Goal: Task Accomplishment & Management: Manage account settings

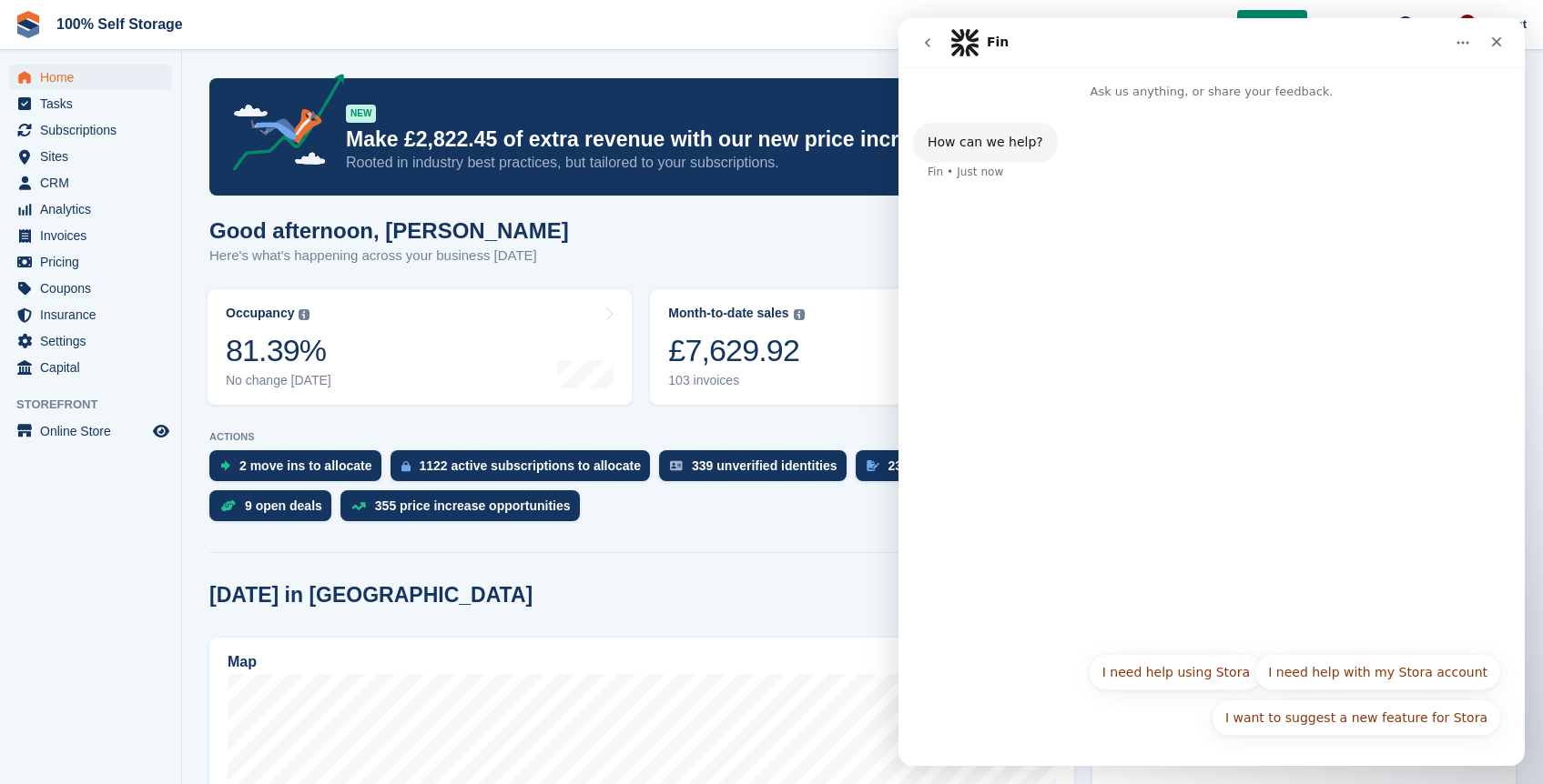
click at [1465, 36] on icon "Home" at bounding box center [1462, 42] width 14 height 14
click at [924, 43] on icon "go back" at bounding box center [928, 42] width 14 height 14
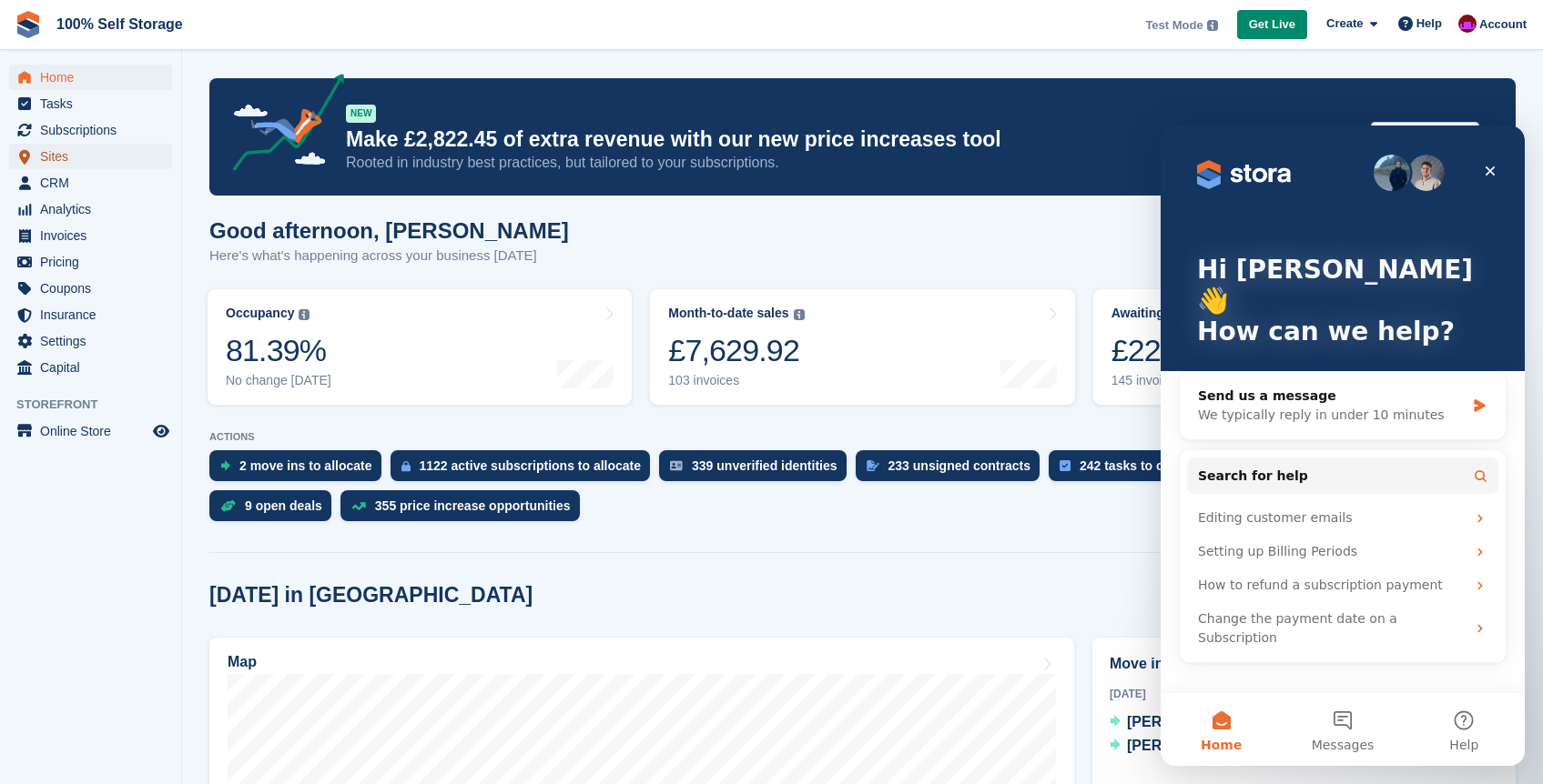
click at [87, 156] on span "Sites" at bounding box center [95, 157] width 110 height 26
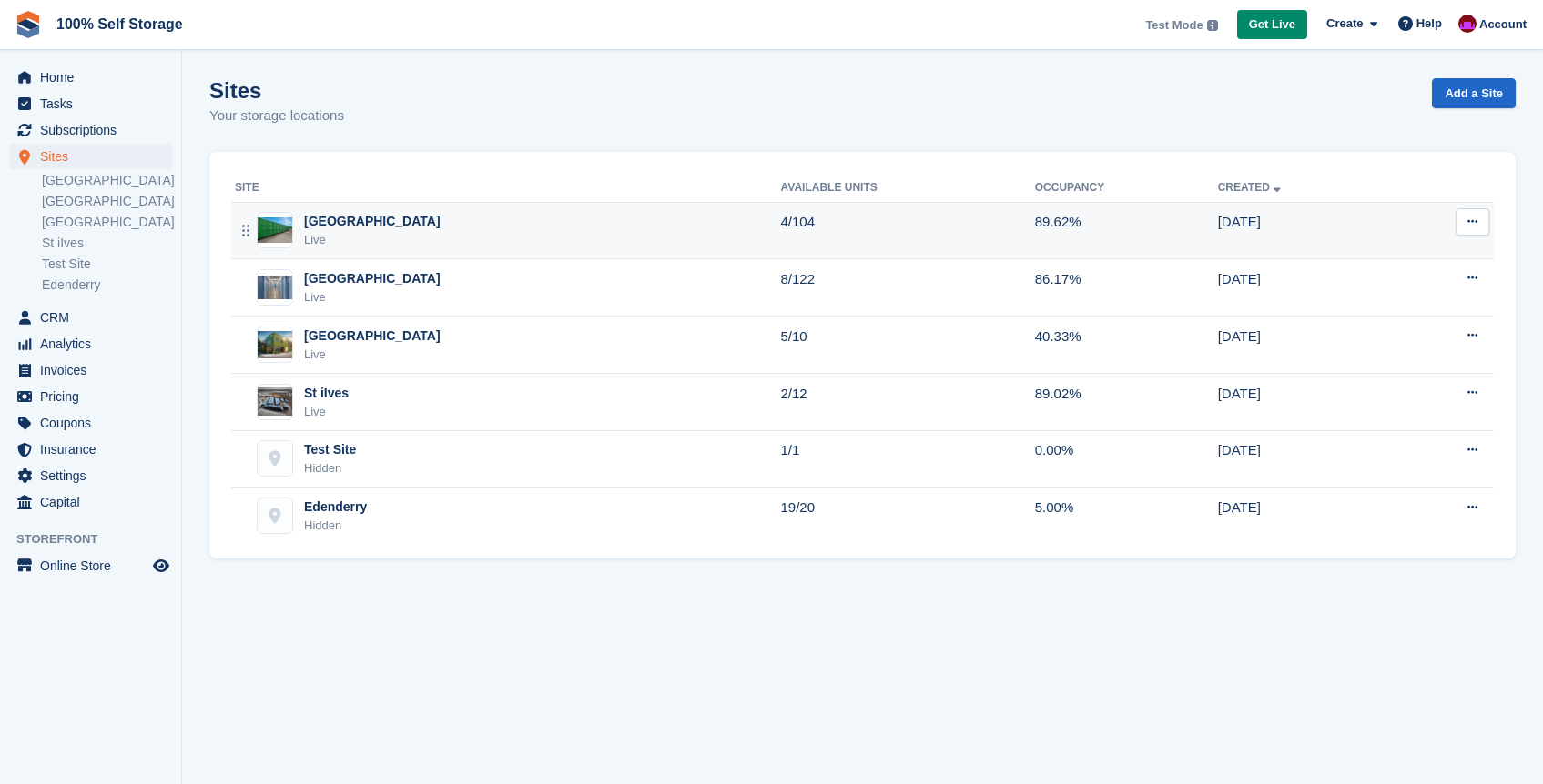
click at [651, 229] on div "Nottingham Live" at bounding box center [508, 231] width 546 height 37
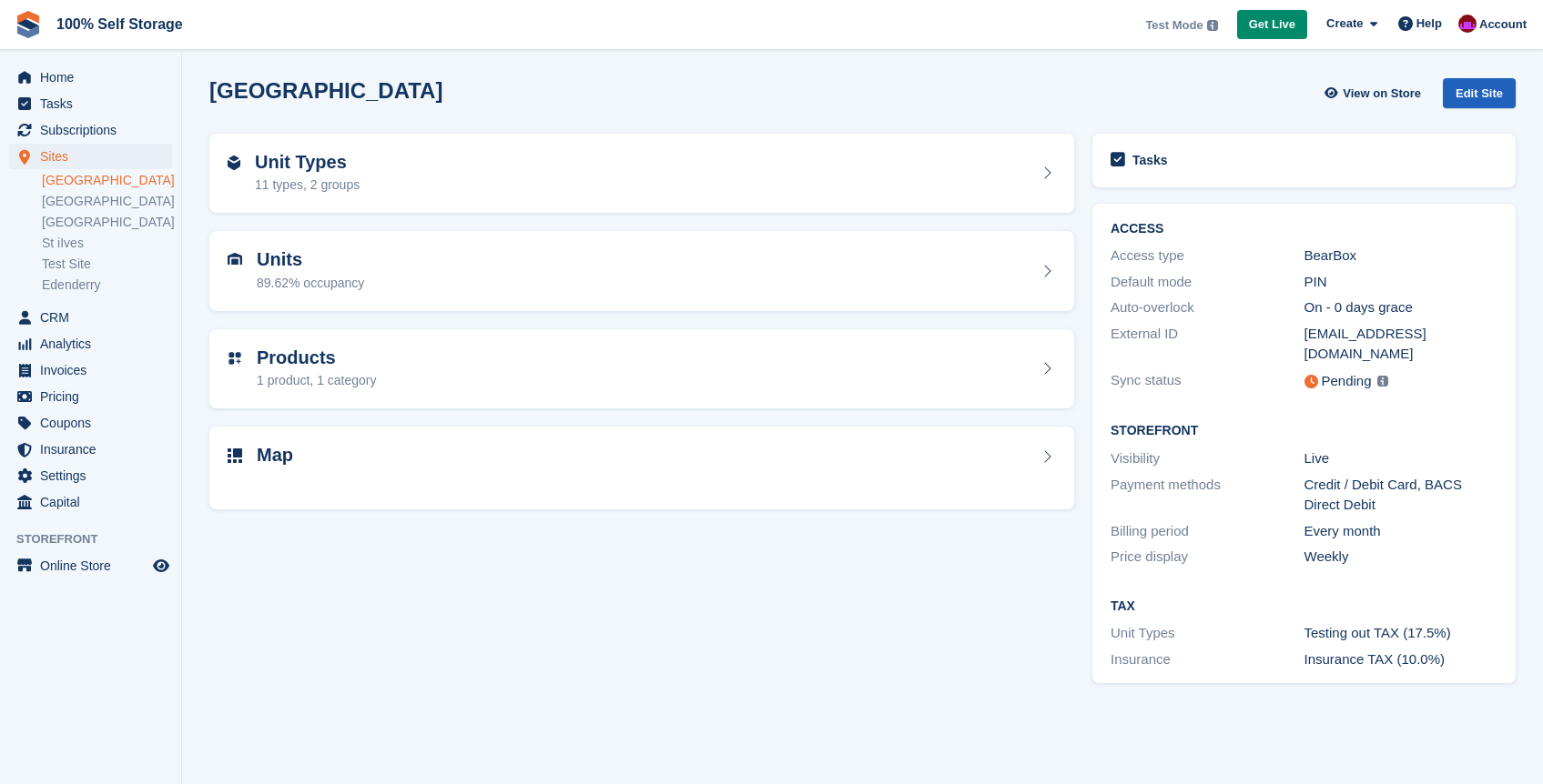
click at [1502, 89] on div "Edit Site" at bounding box center [1480, 92] width 73 height 30
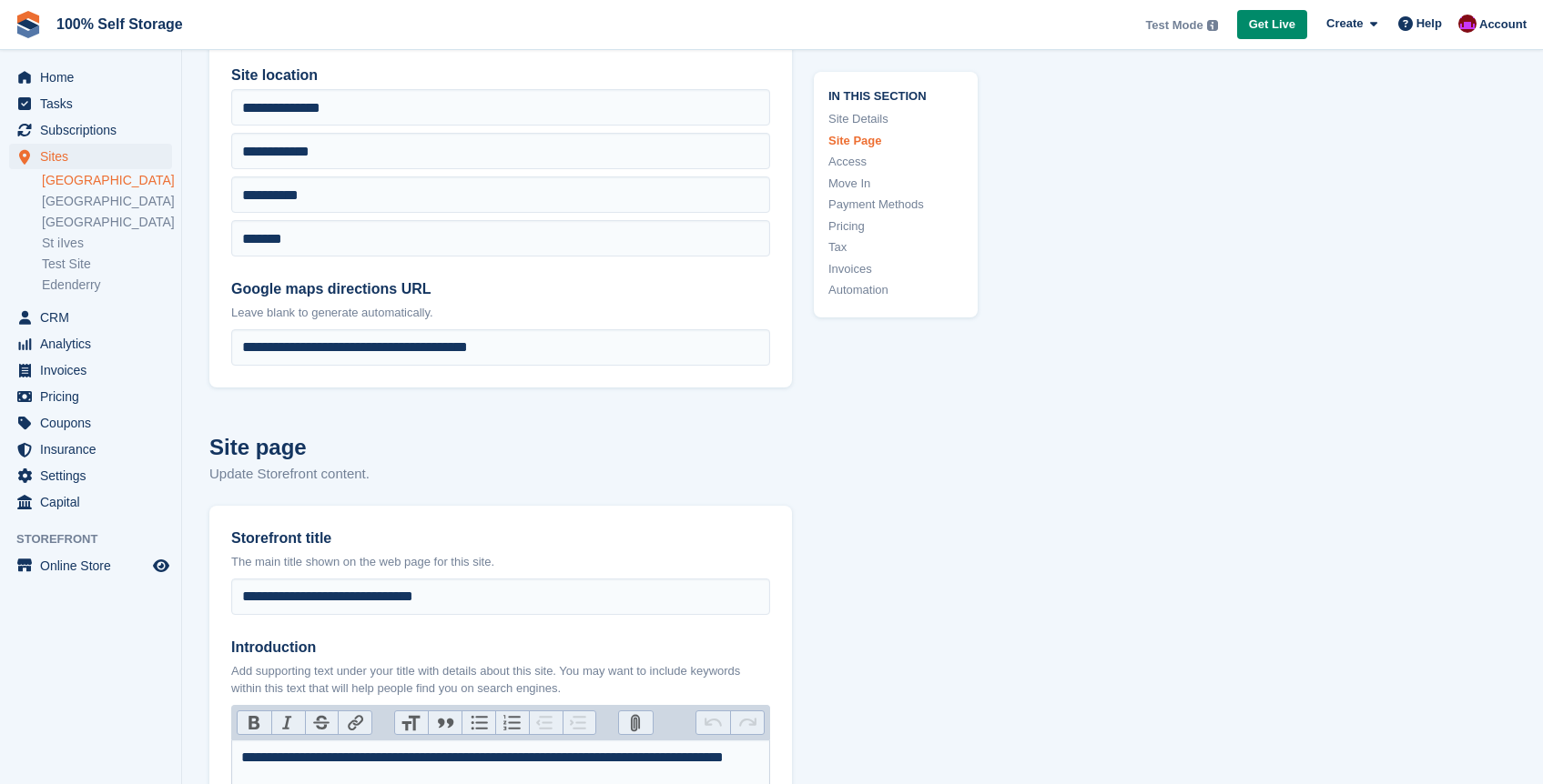
scroll to position [371, 0]
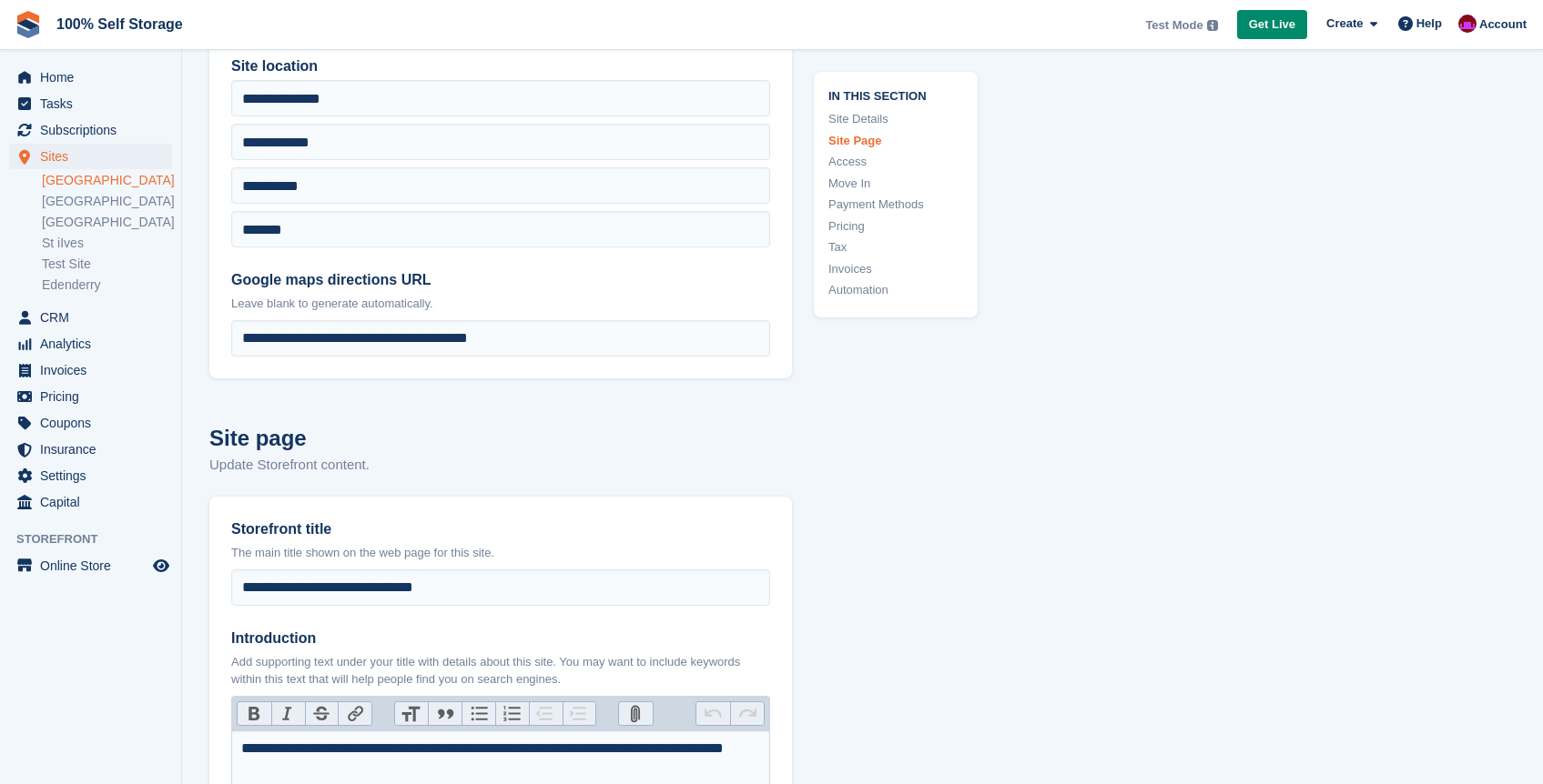
click at [854, 184] on link "Move In" at bounding box center [896, 183] width 135 height 18
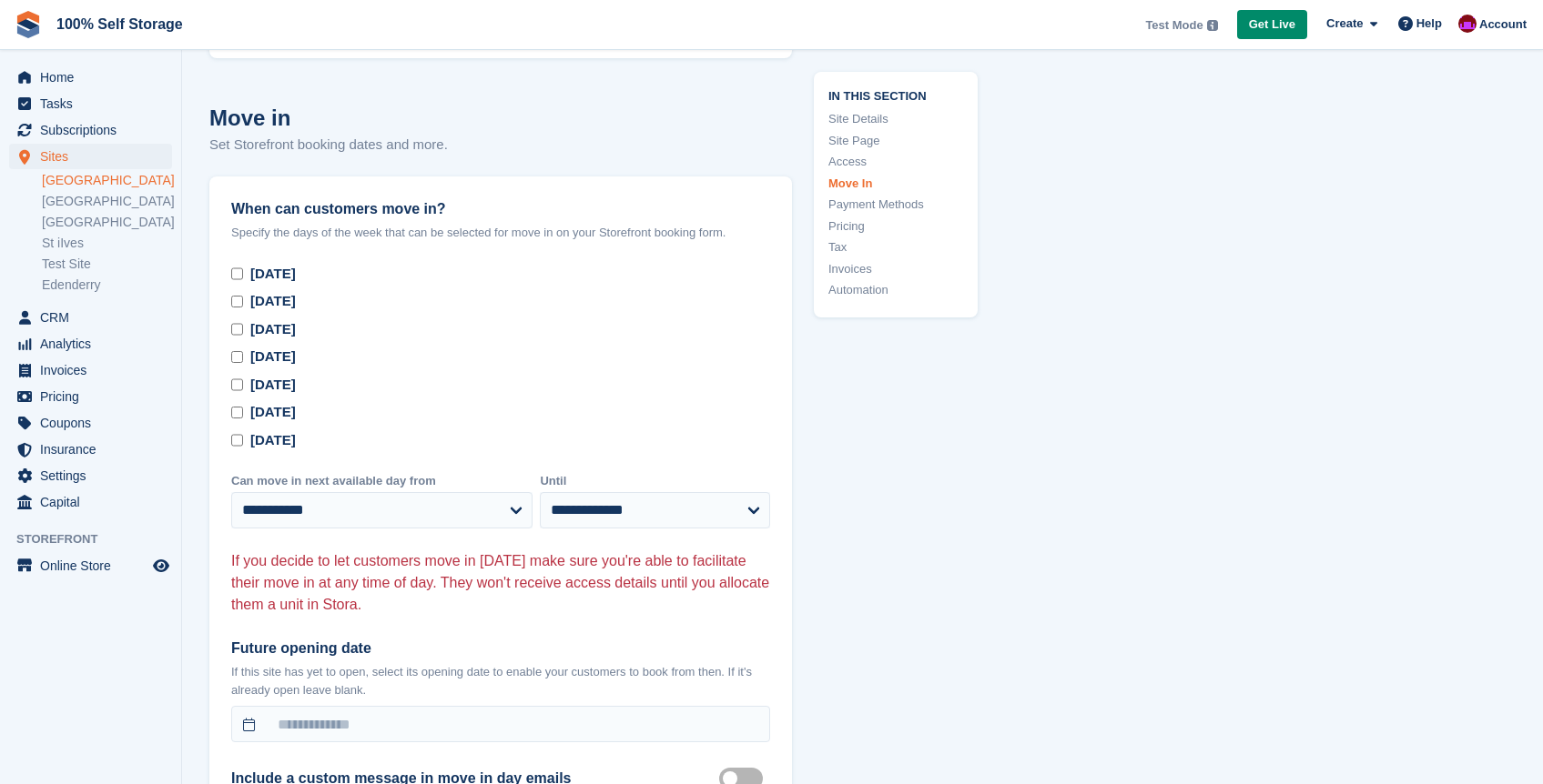
scroll to position [4937, 0]
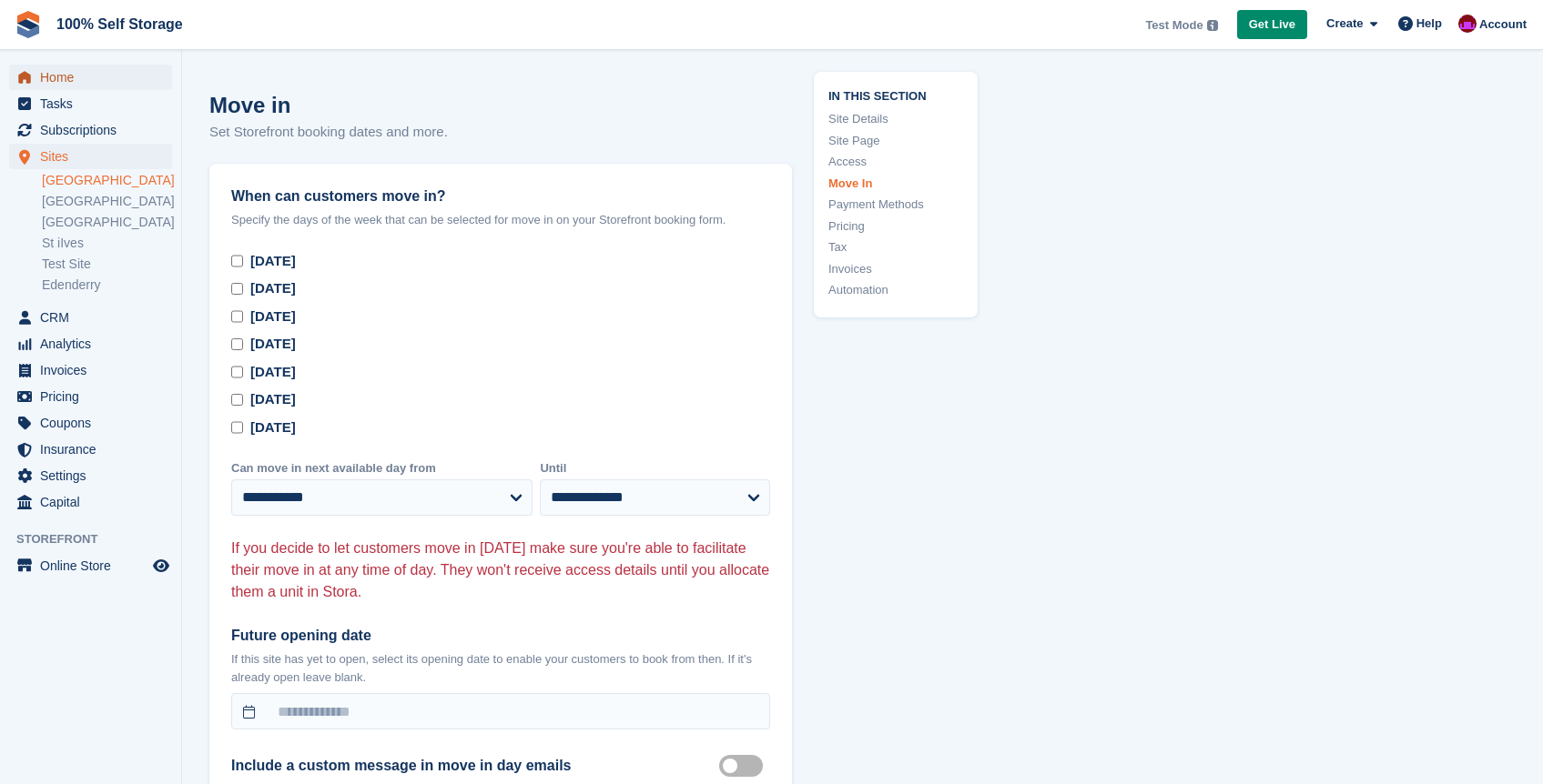
click at [82, 78] on span "Home" at bounding box center [95, 77] width 110 height 26
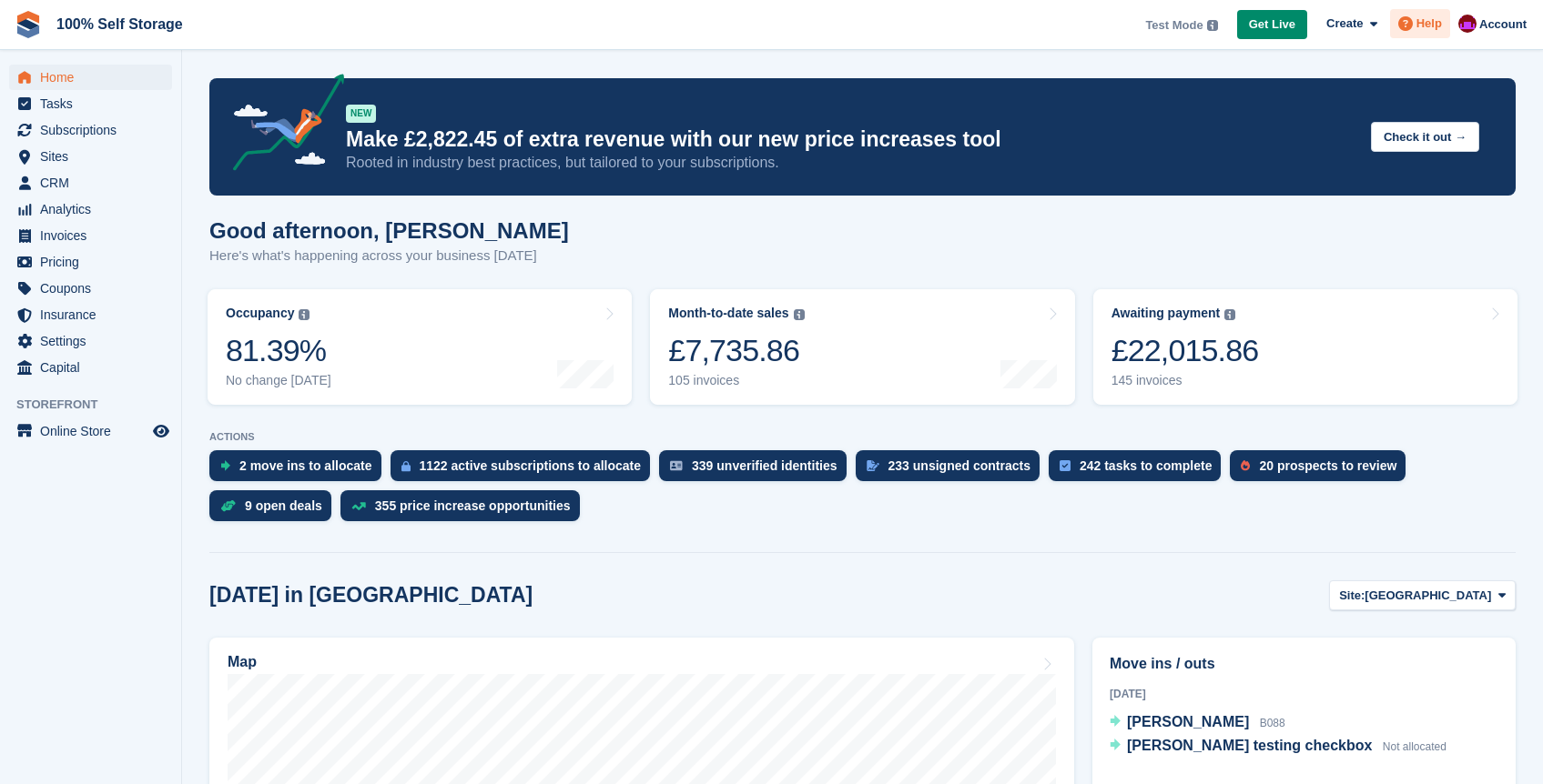
click at [1404, 27] on icon at bounding box center [1406, 23] width 14 height 14
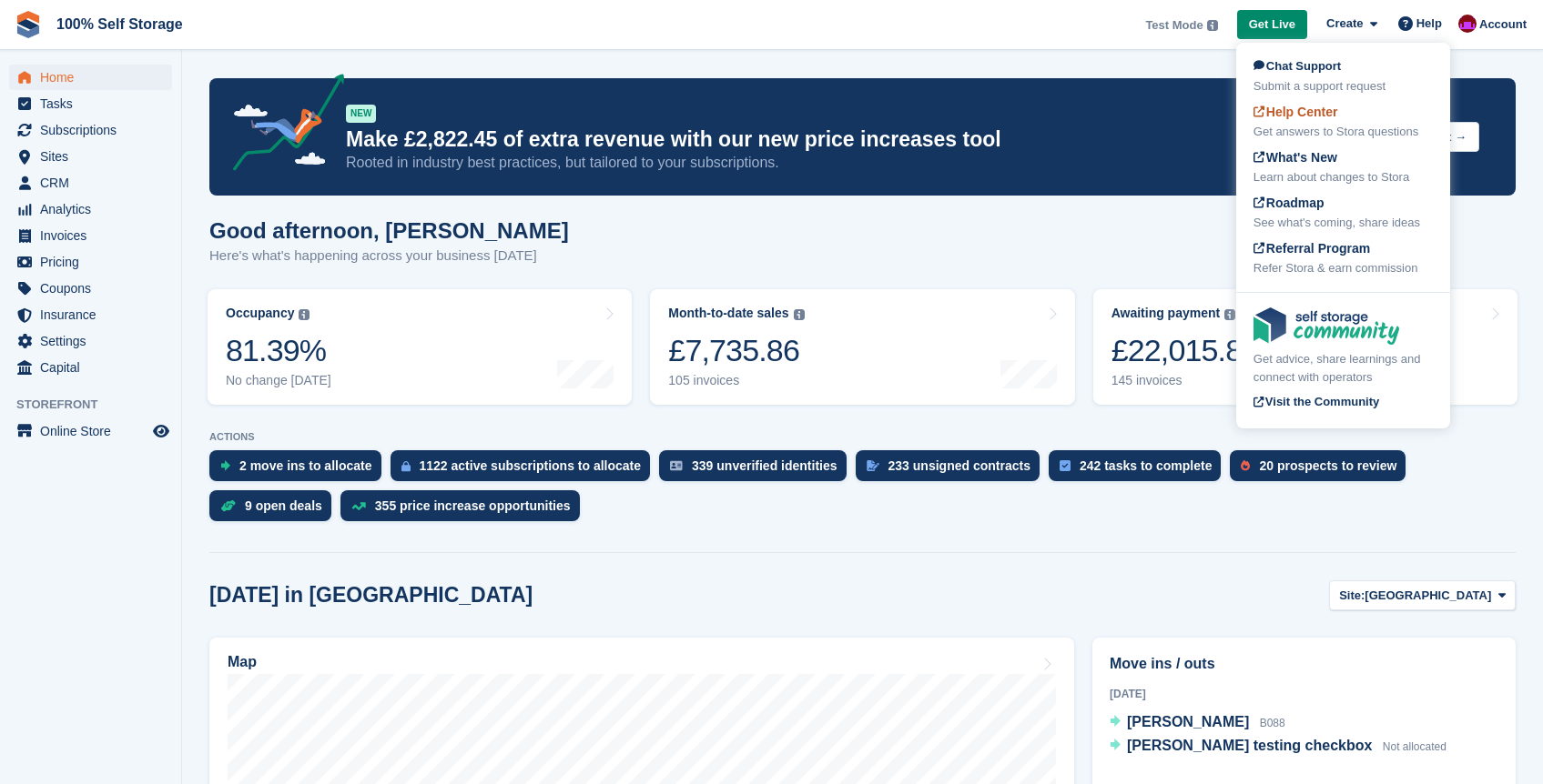
click at [1347, 123] on div "Get answers to Stora questions" at bounding box center [1343, 132] width 180 height 18
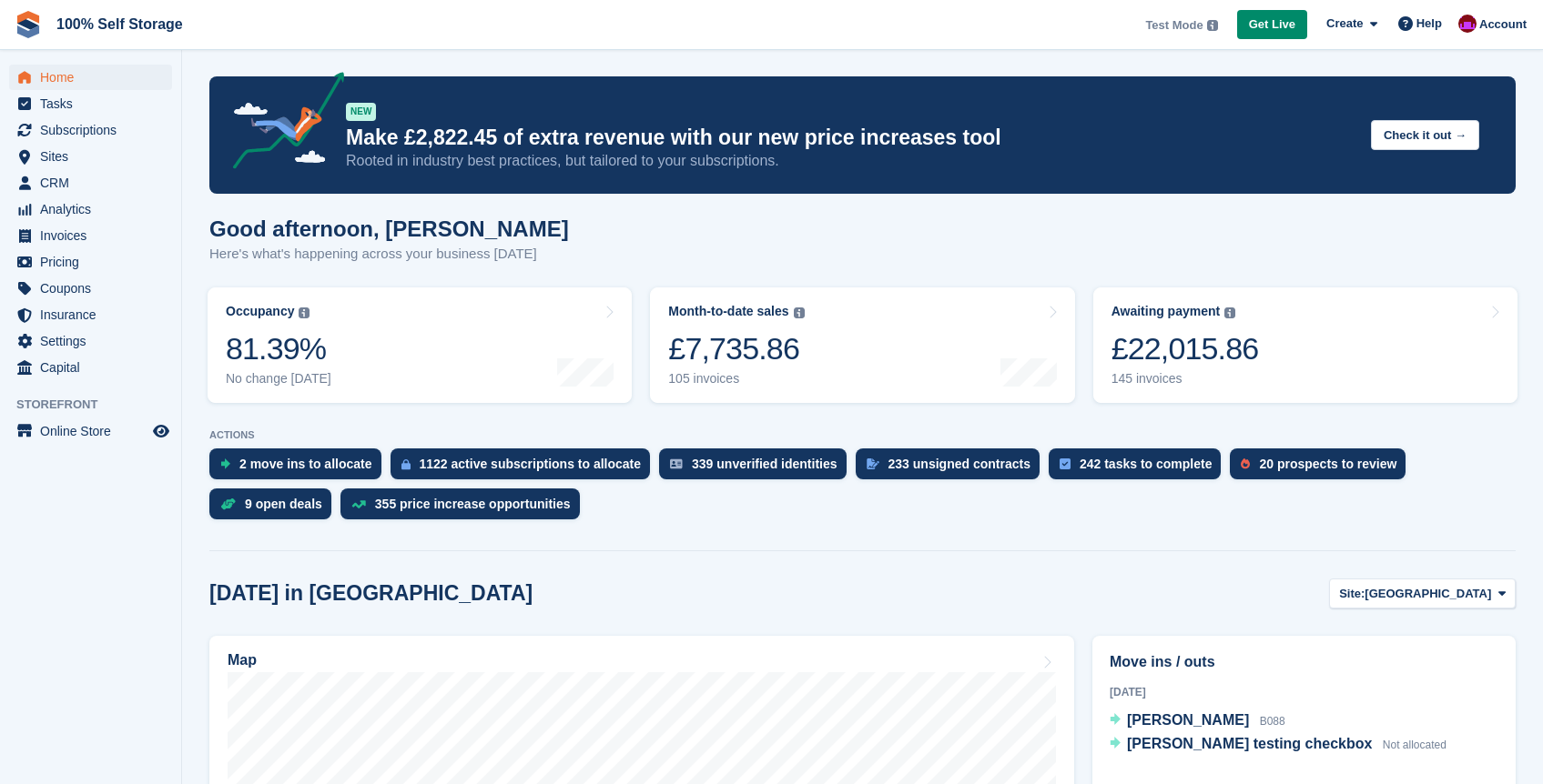
scroll to position [4, 0]
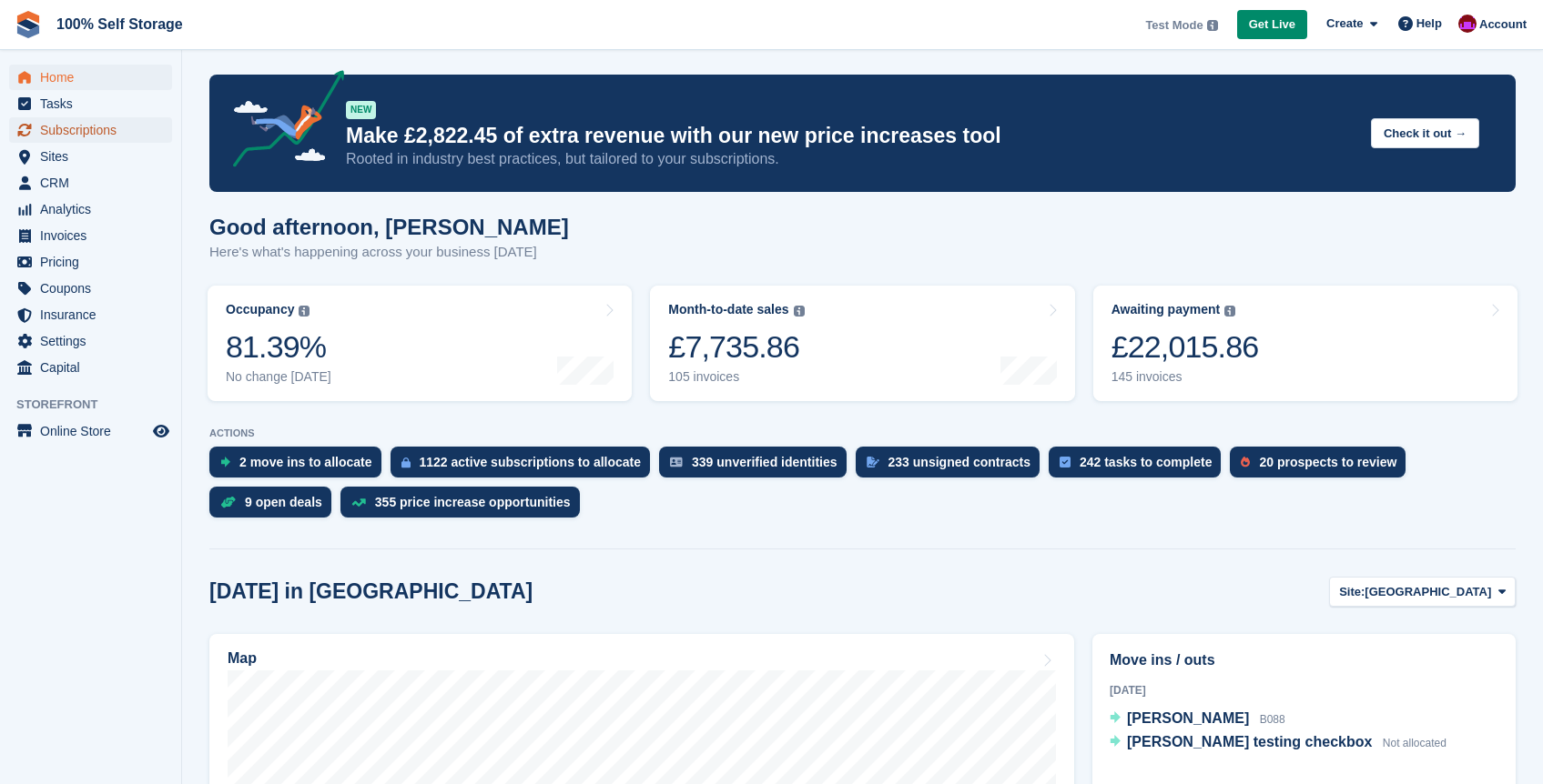
click at [68, 131] on span "Subscriptions" at bounding box center [95, 130] width 110 height 26
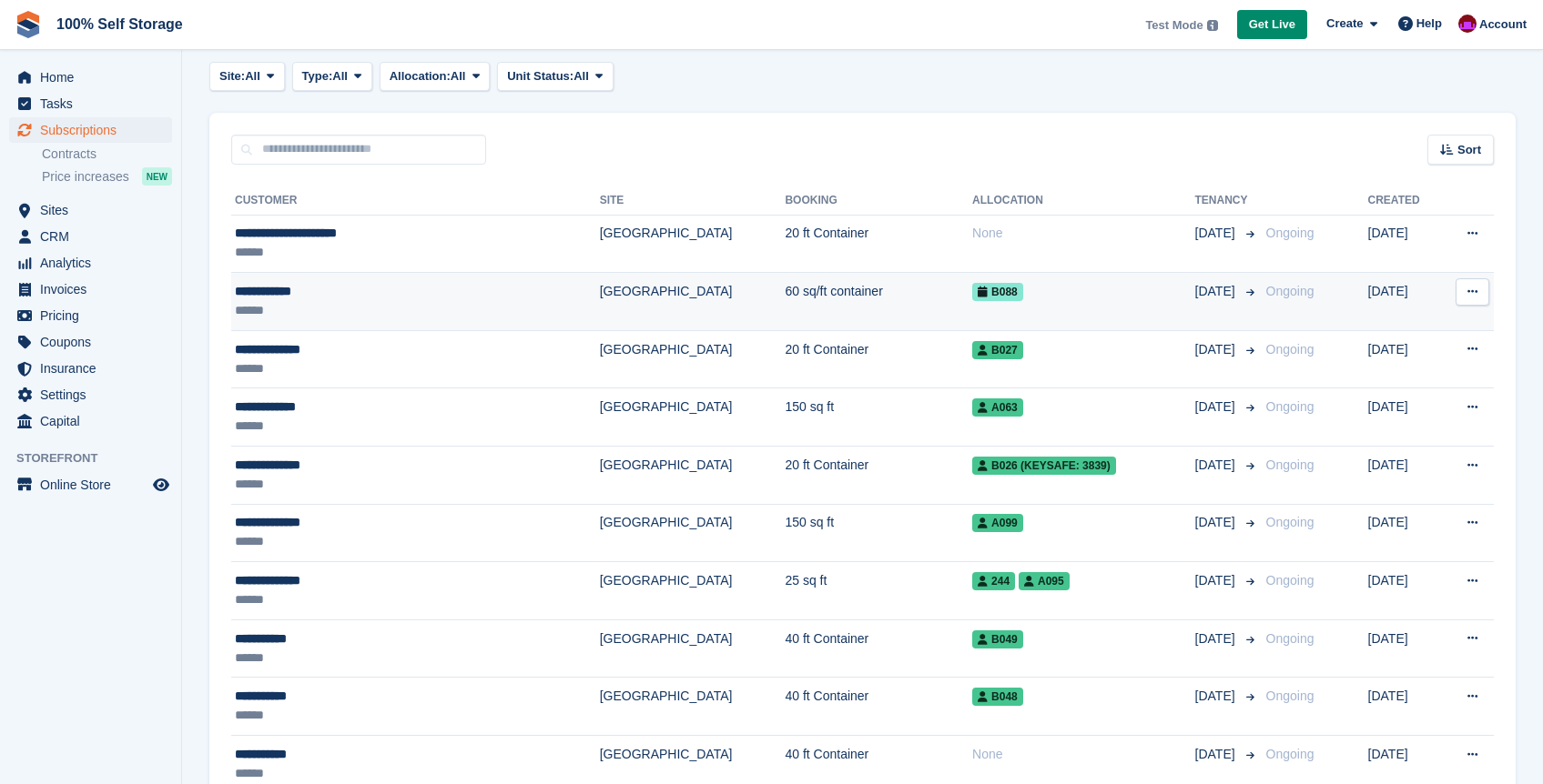
scroll to position [94, 0]
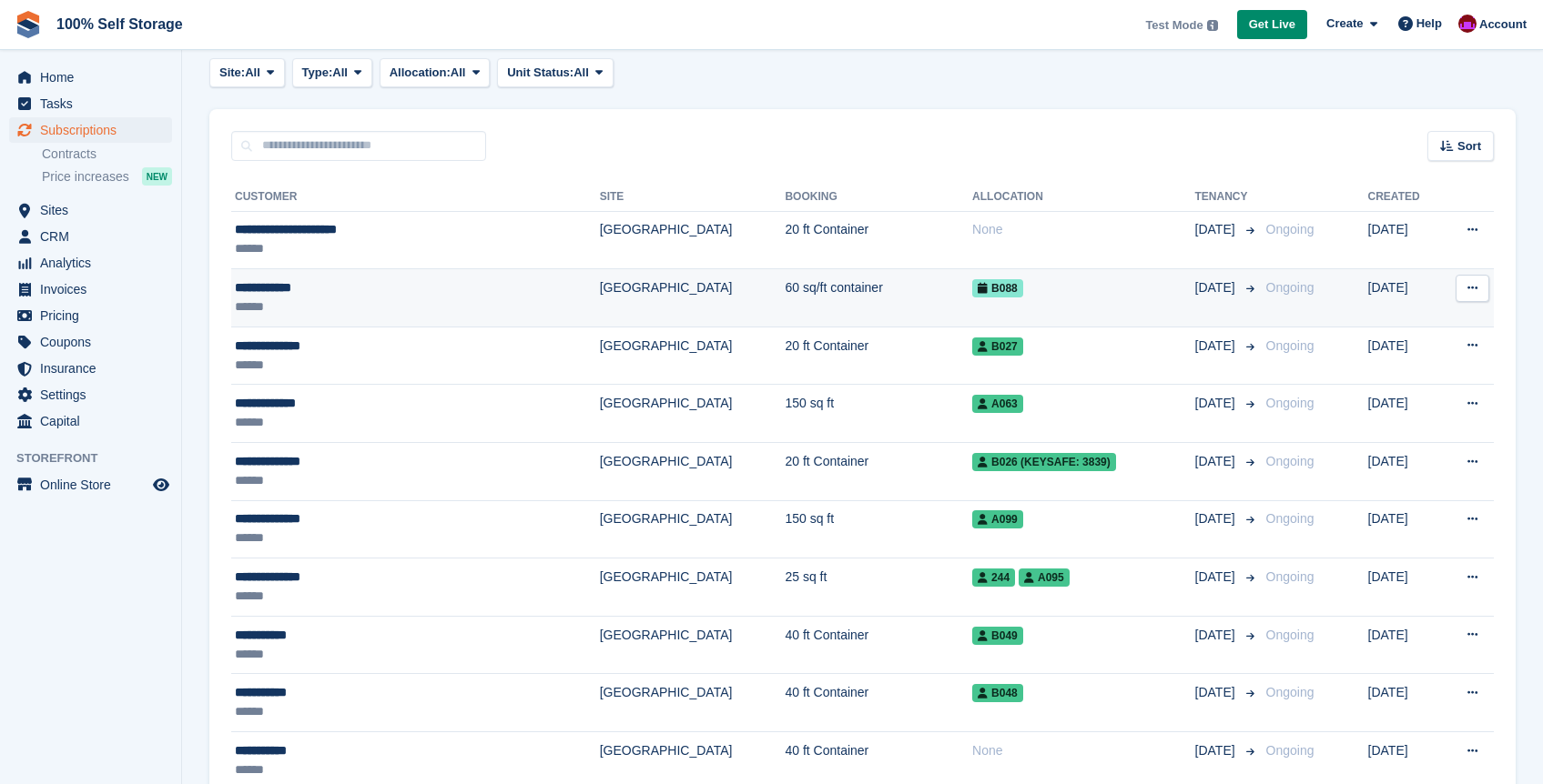
click at [303, 292] on div "**********" at bounding box center [364, 288] width 260 height 19
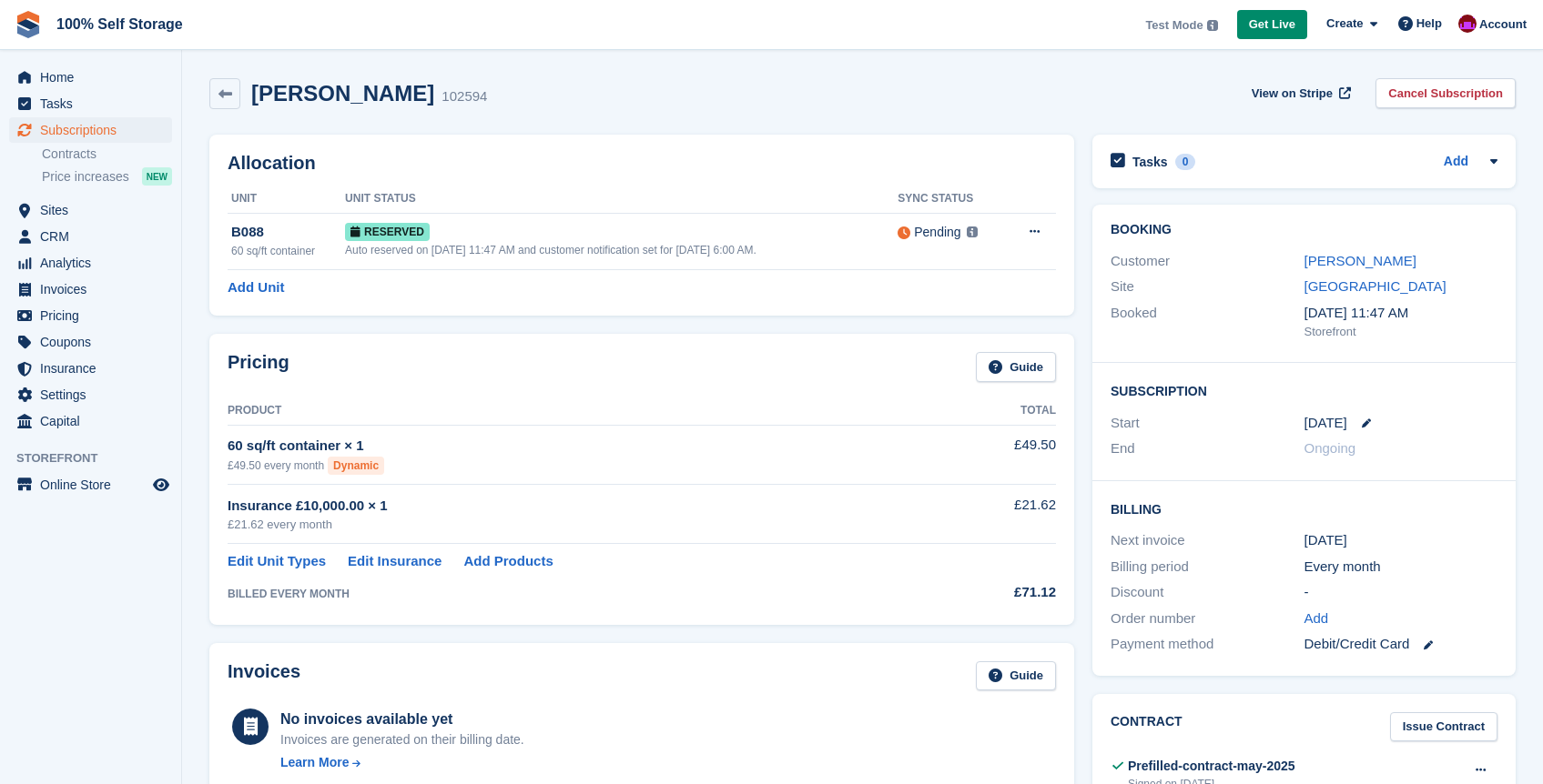
click at [286, 331] on div "Pricing Guide Product Total 60 sq/ft container × 1 £49.50 every month Dynamic £…" at bounding box center [641, 478] width 883 height 308
click at [60, 72] on span "Home" at bounding box center [95, 77] width 110 height 26
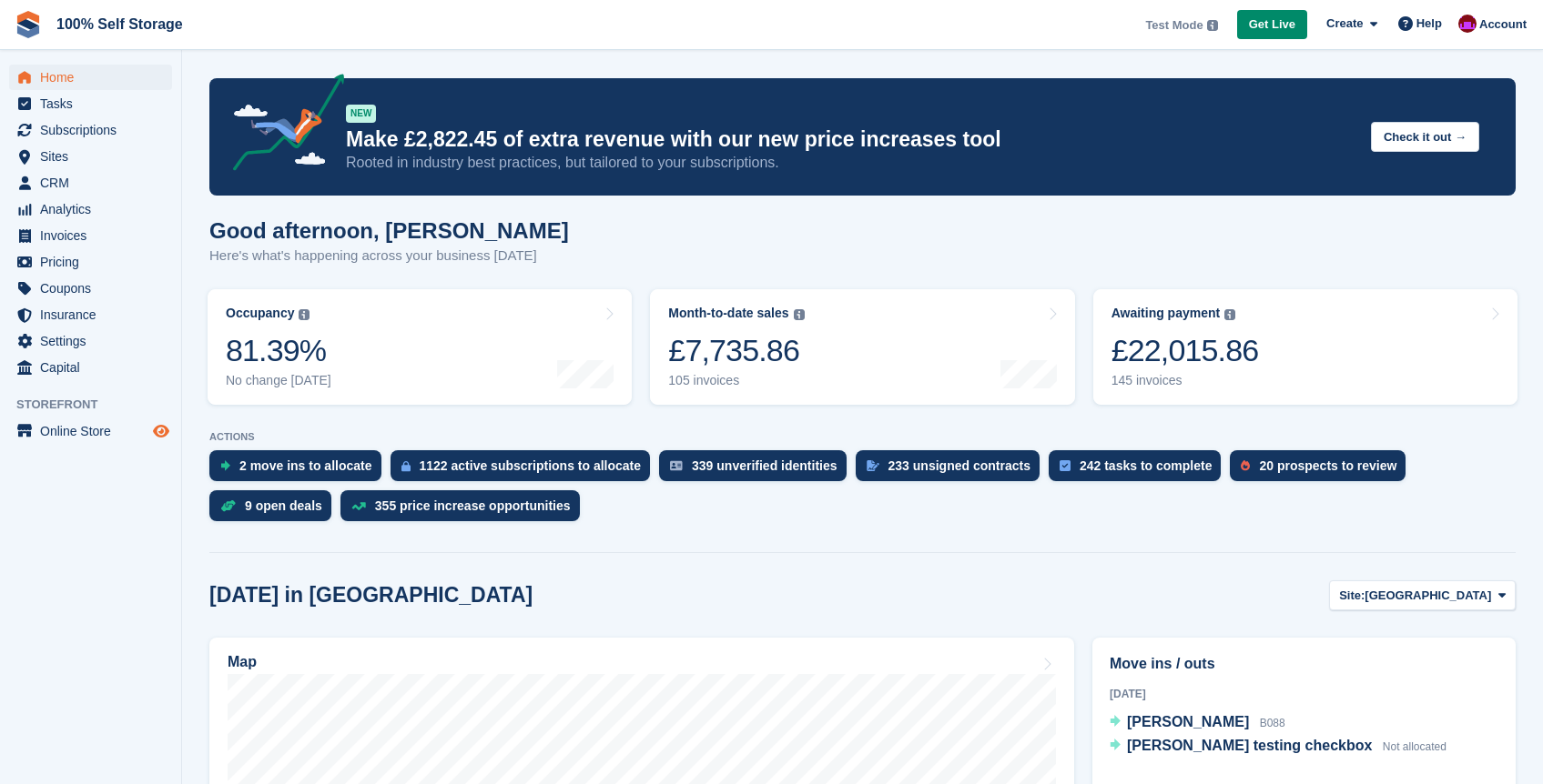
click at [159, 428] on icon "Preview store" at bounding box center [161, 430] width 16 height 14
click at [867, 257] on div "Good afternoon, Oliver Here's what's happening across your business today" at bounding box center [862, 253] width 1307 height 70
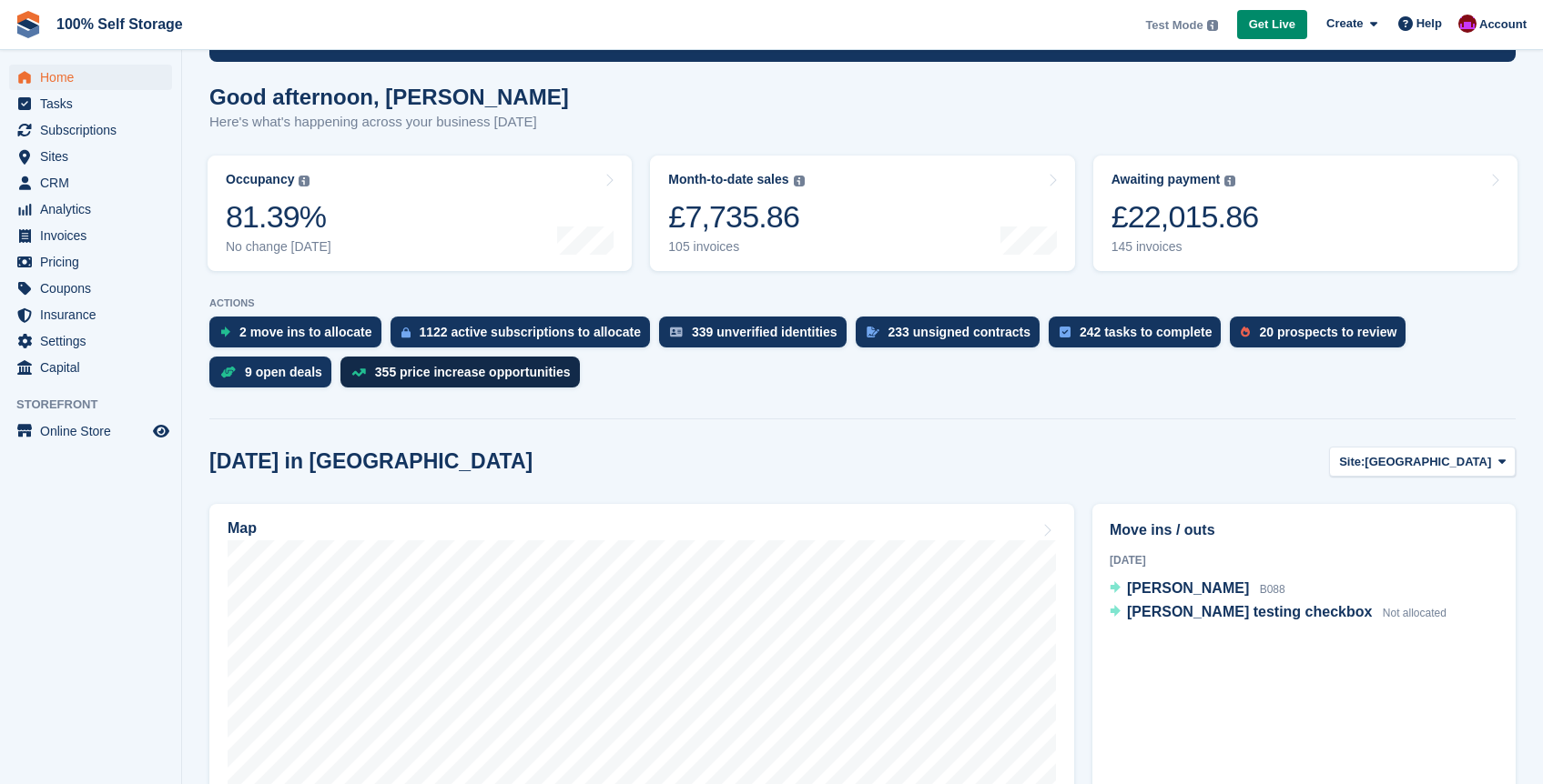
scroll to position [294, 0]
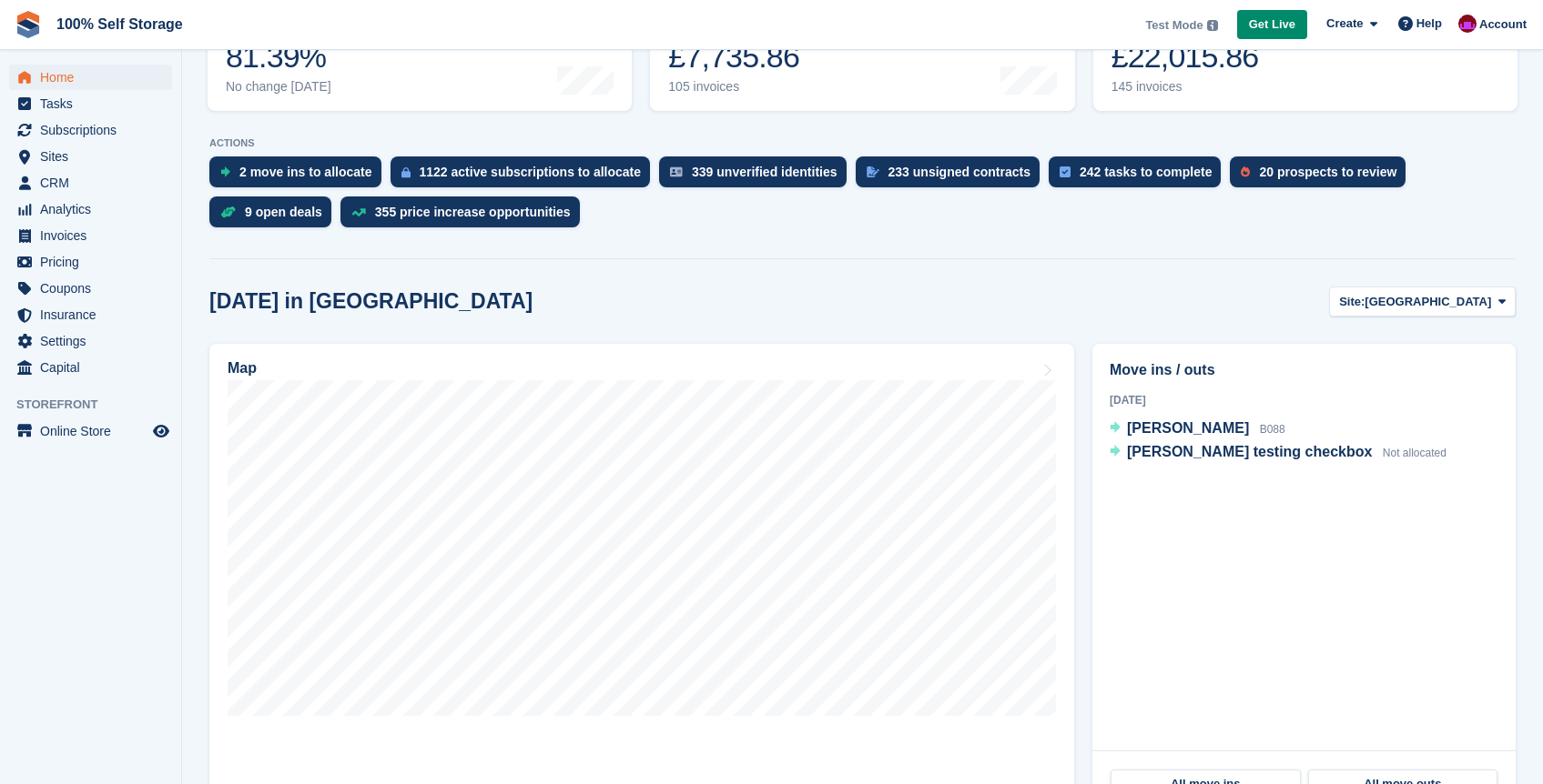
click at [510, 305] on div "Today in Nottingham Site: Nottingham Nottingham Leicester Richmond Main St iIve…" at bounding box center [862, 301] width 1307 height 30
click at [1476, 41] on div "Test Mode Your account is currently in Test Mode. This allows you to experiment…" at bounding box center [1336, 24] width 399 height 49
click at [1481, 30] on span "Account" at bounding box center [1503, 24] width 47 height 18
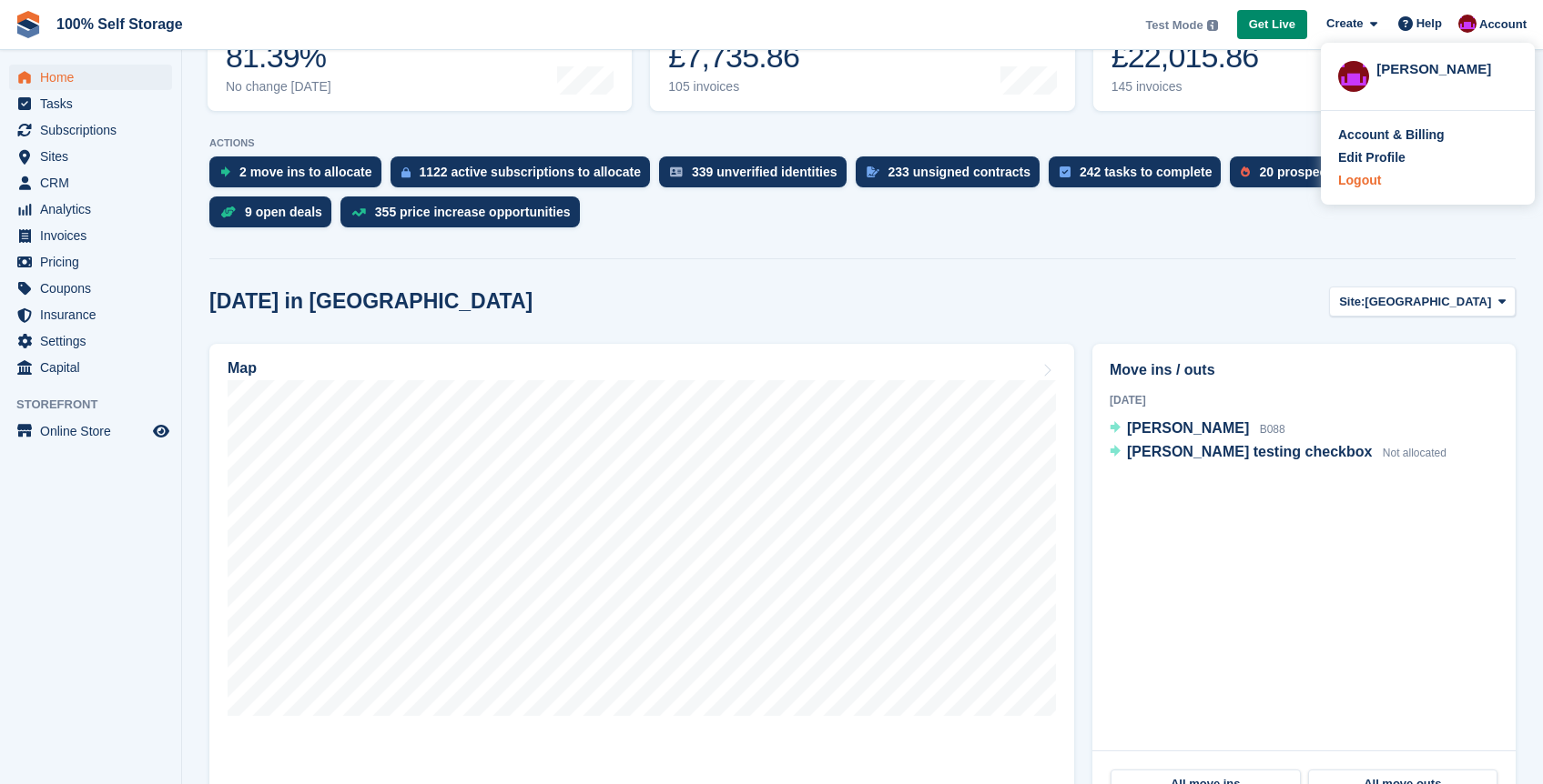
click at [1367, 184] on div "Logout" at bounding box center [1359, 181] width 43 height 19
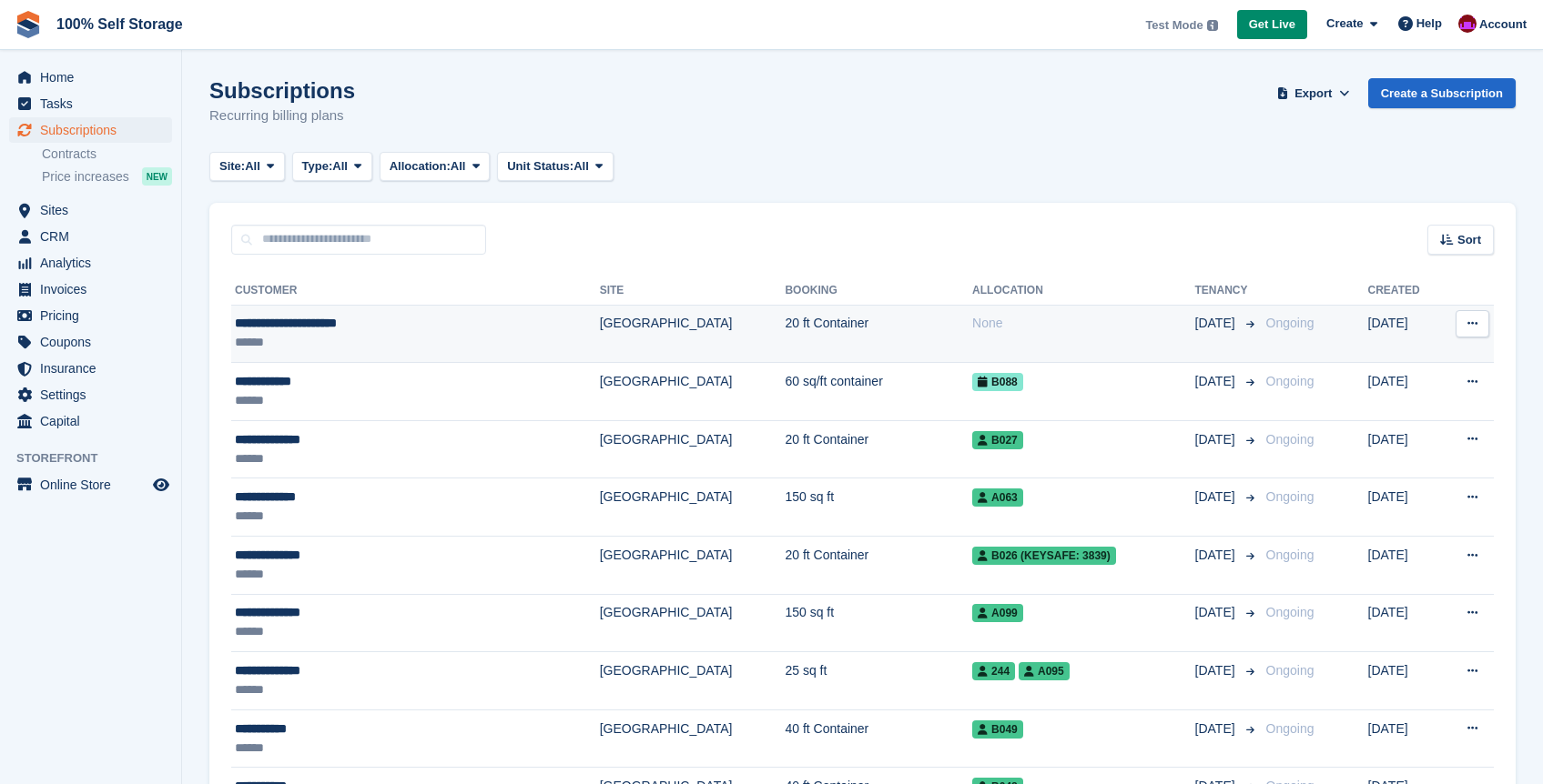
click at [383, 337] on div "******" at bounding box center [364, 343] width 260 height 19
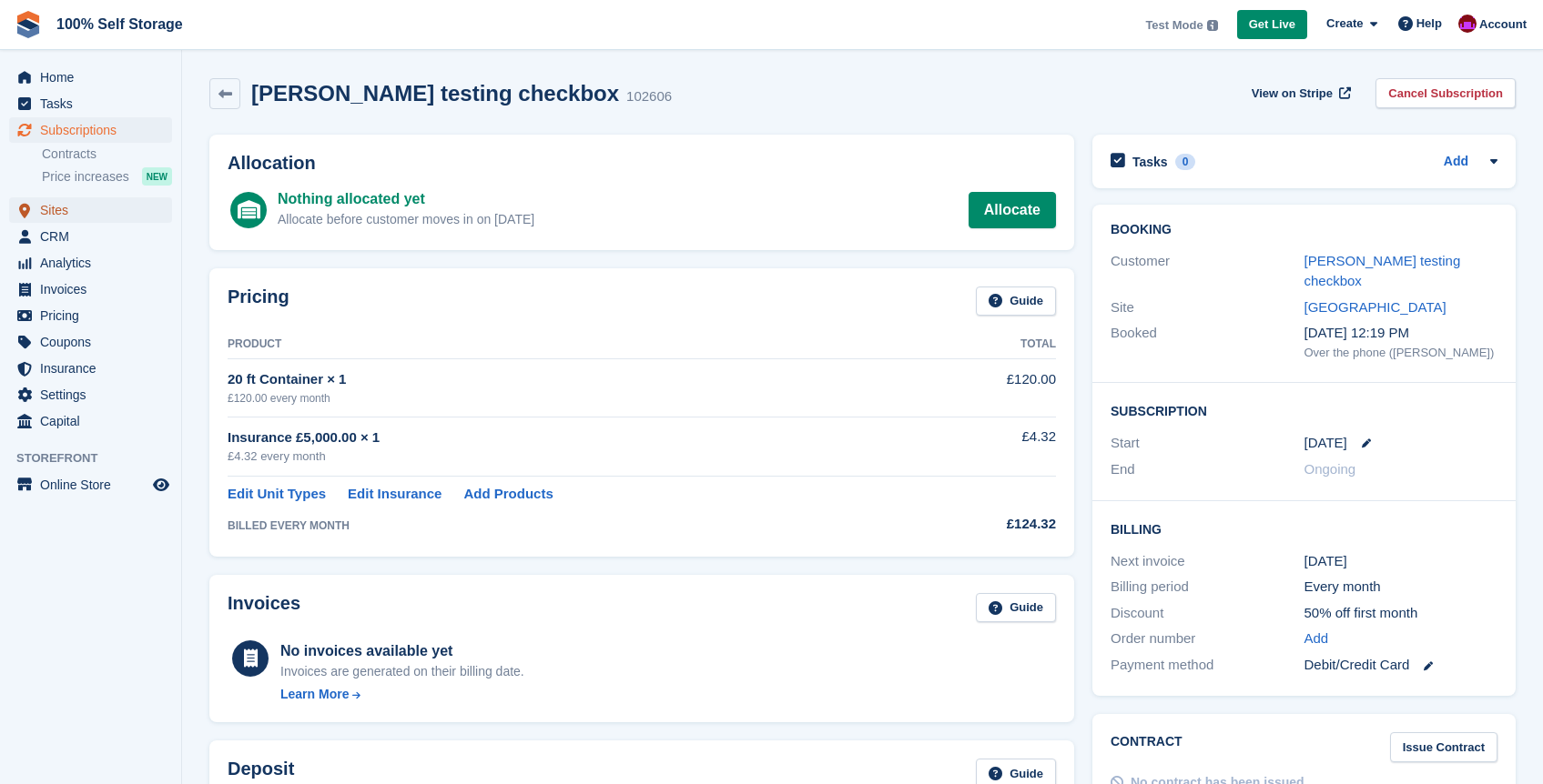
click at [53, 215] on span "Sites" at bounding box center [95, 210] width 110 height 26
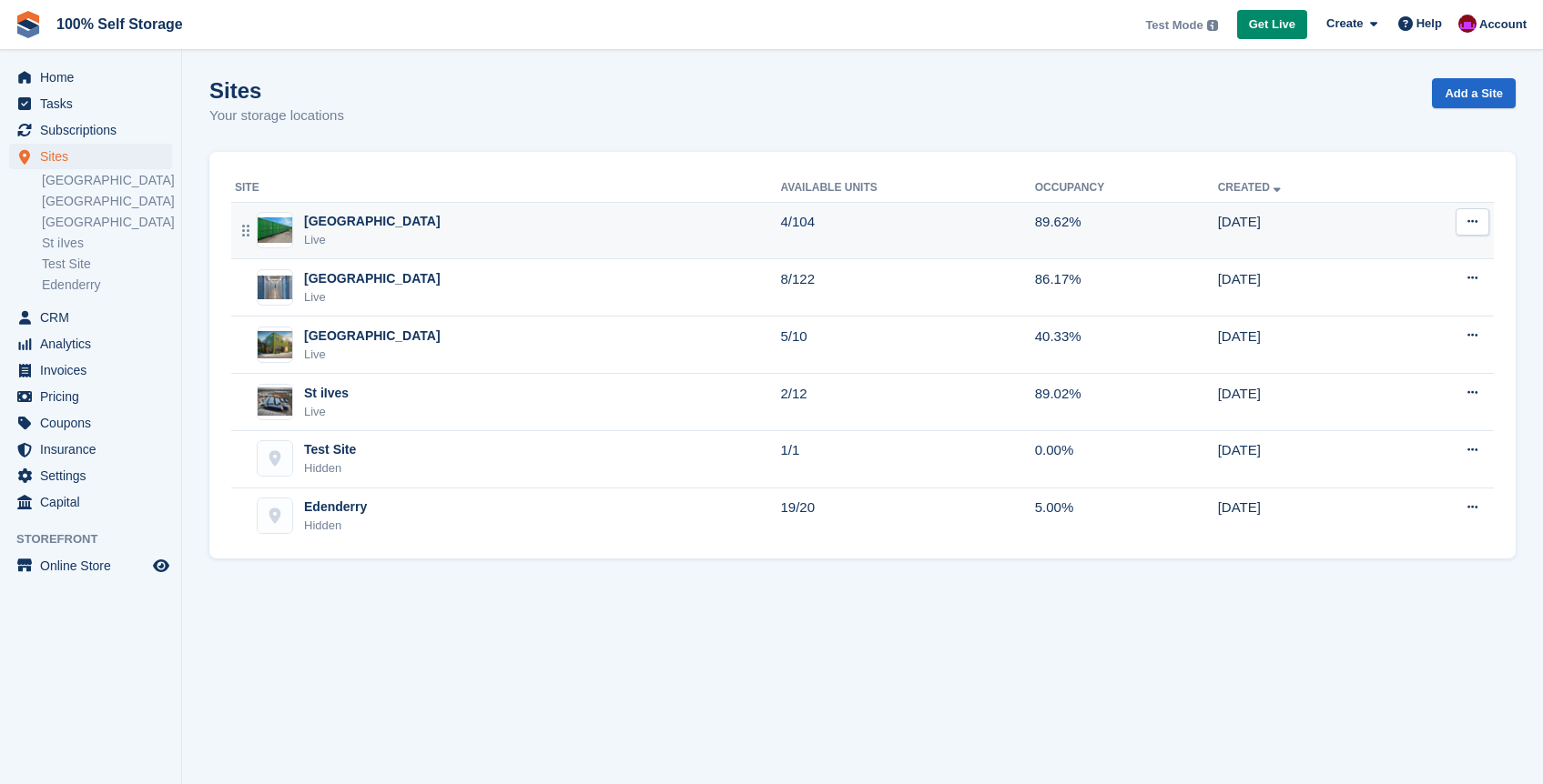
click at [432, 226] on div "Nottingham Live" at bounding box center [508, 231] width 546 height 37
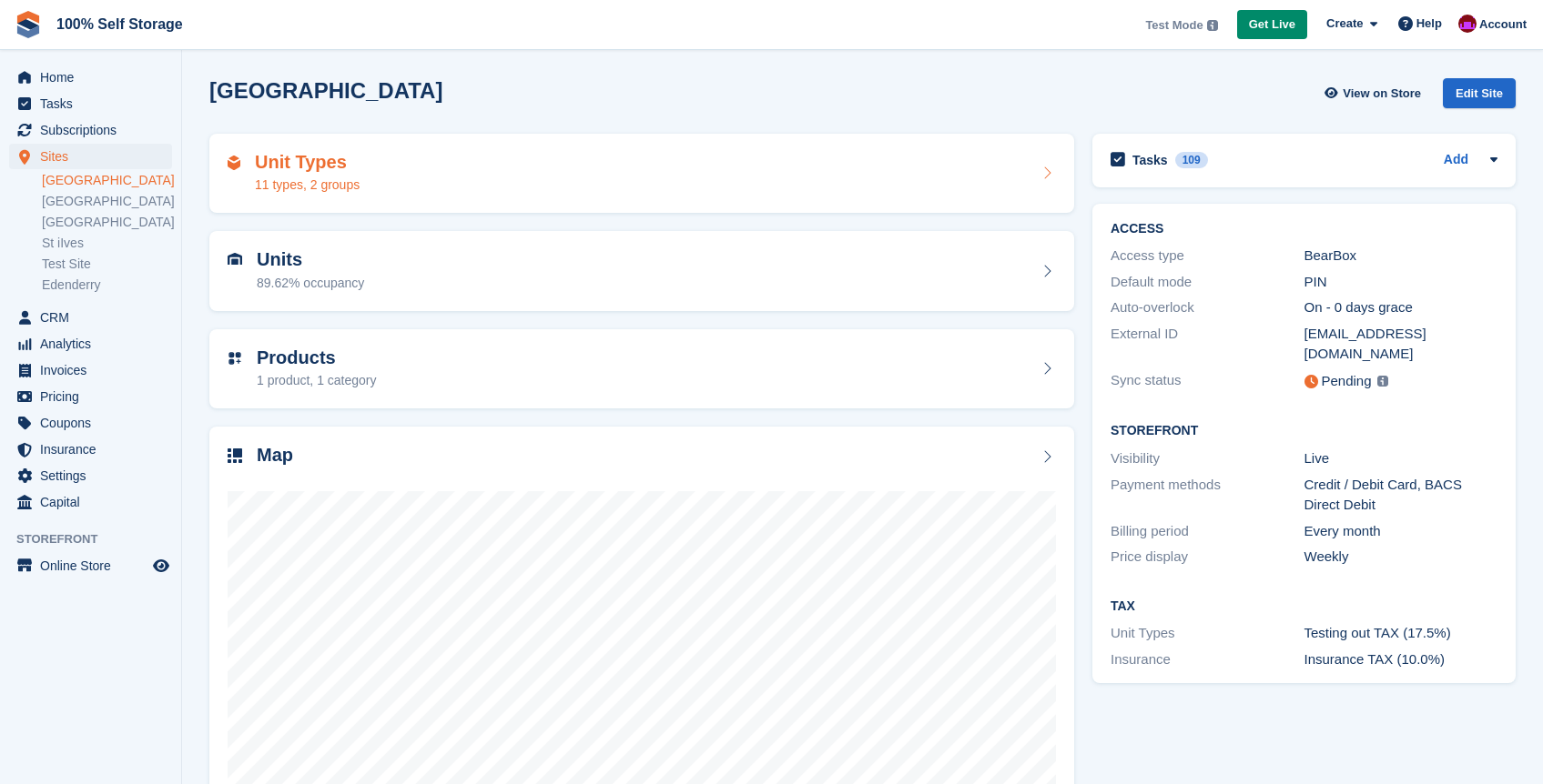
click at [799, 160] on div "Unit Types 11 types, 2 groups" at bounding box center [642, 173] width 829 height 43
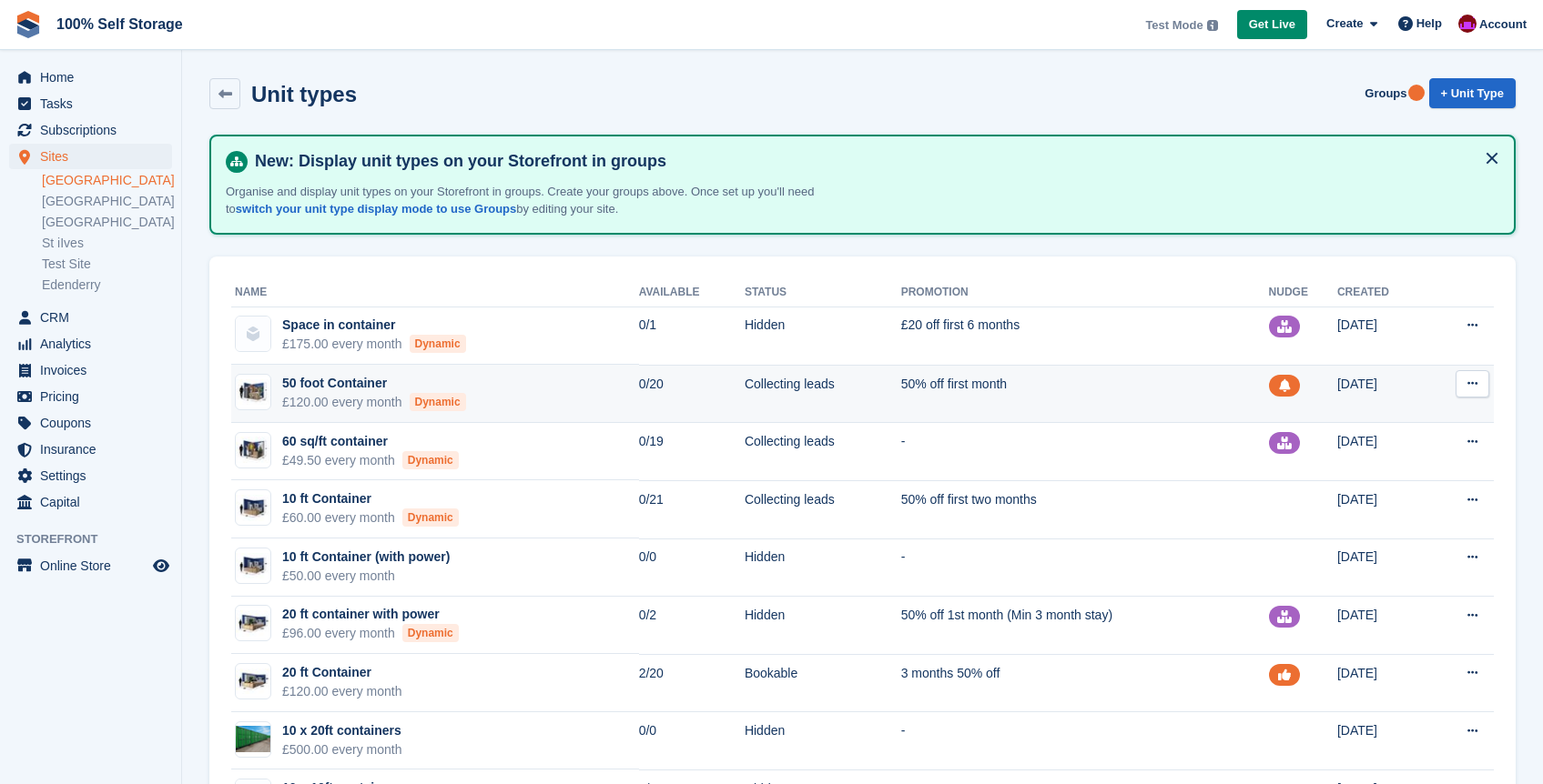
click at [1473, 382] on icon at bounding box center [1473, 383] width 10 height 12
click at [1406, 421] on p "Edit unit type" at bounding box center [1402, 419] width 159 height 24
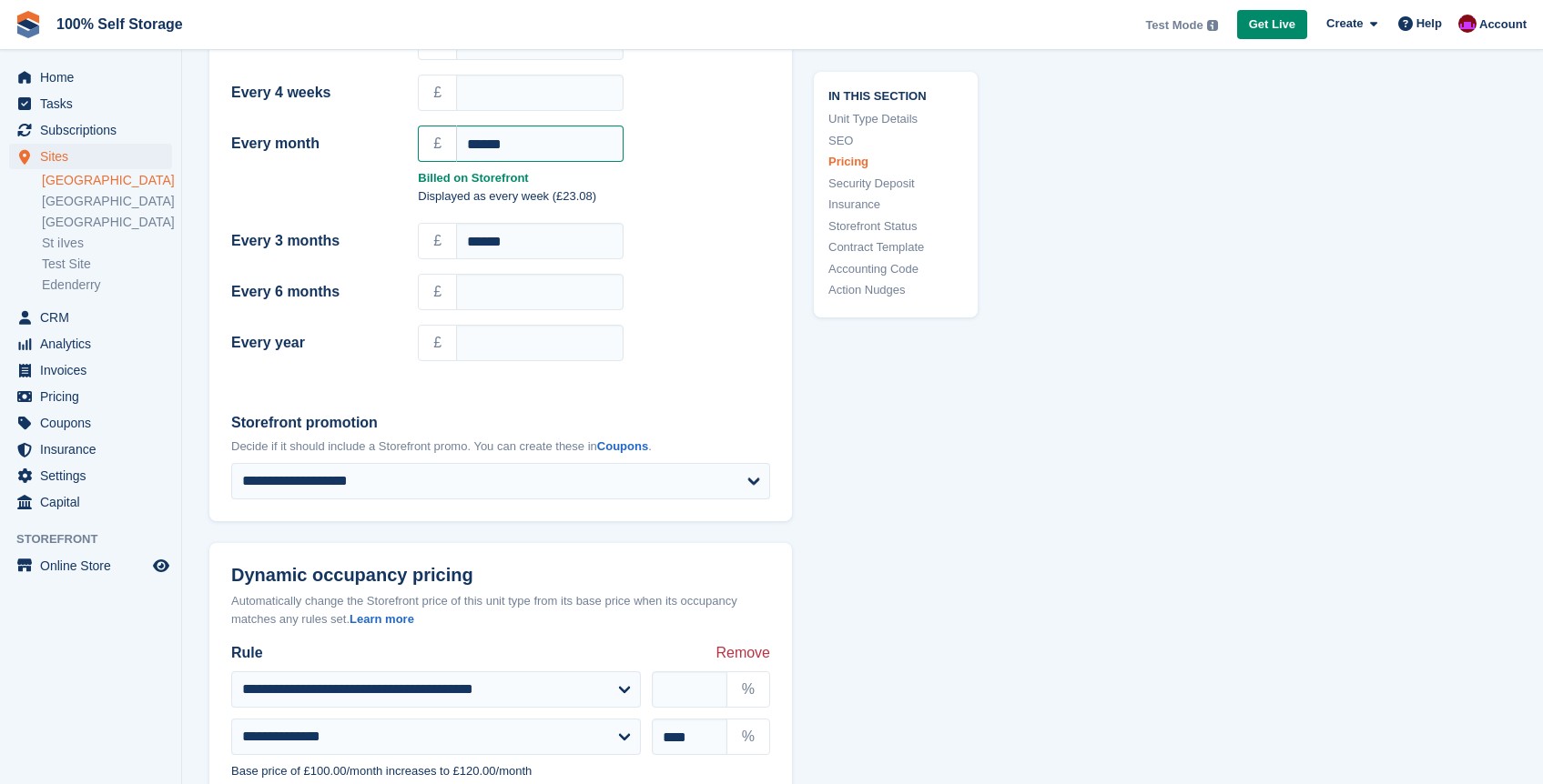
scroll to position [2004, 0]
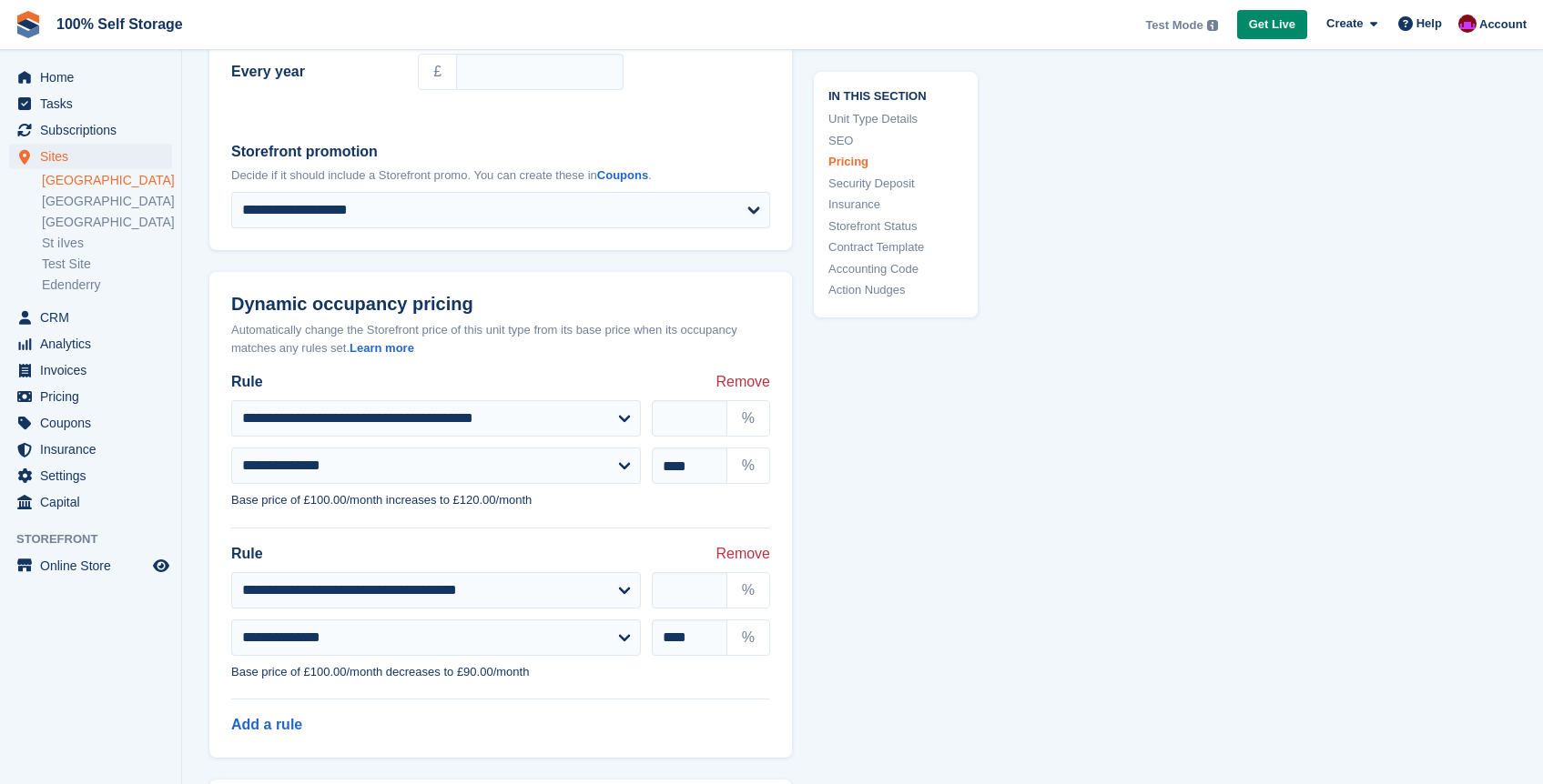
click at [650, 318] on header "Dynamic occupancy pricing Automatically change the Storefront price of this uni…" at bounding box center [501, 322] width 583 height 100
click at [588, 313] on header "Dynamic occupancy pricing Automatically change the Storefront price of this uni…" at bounding box center [501, 322] width 583 height 100
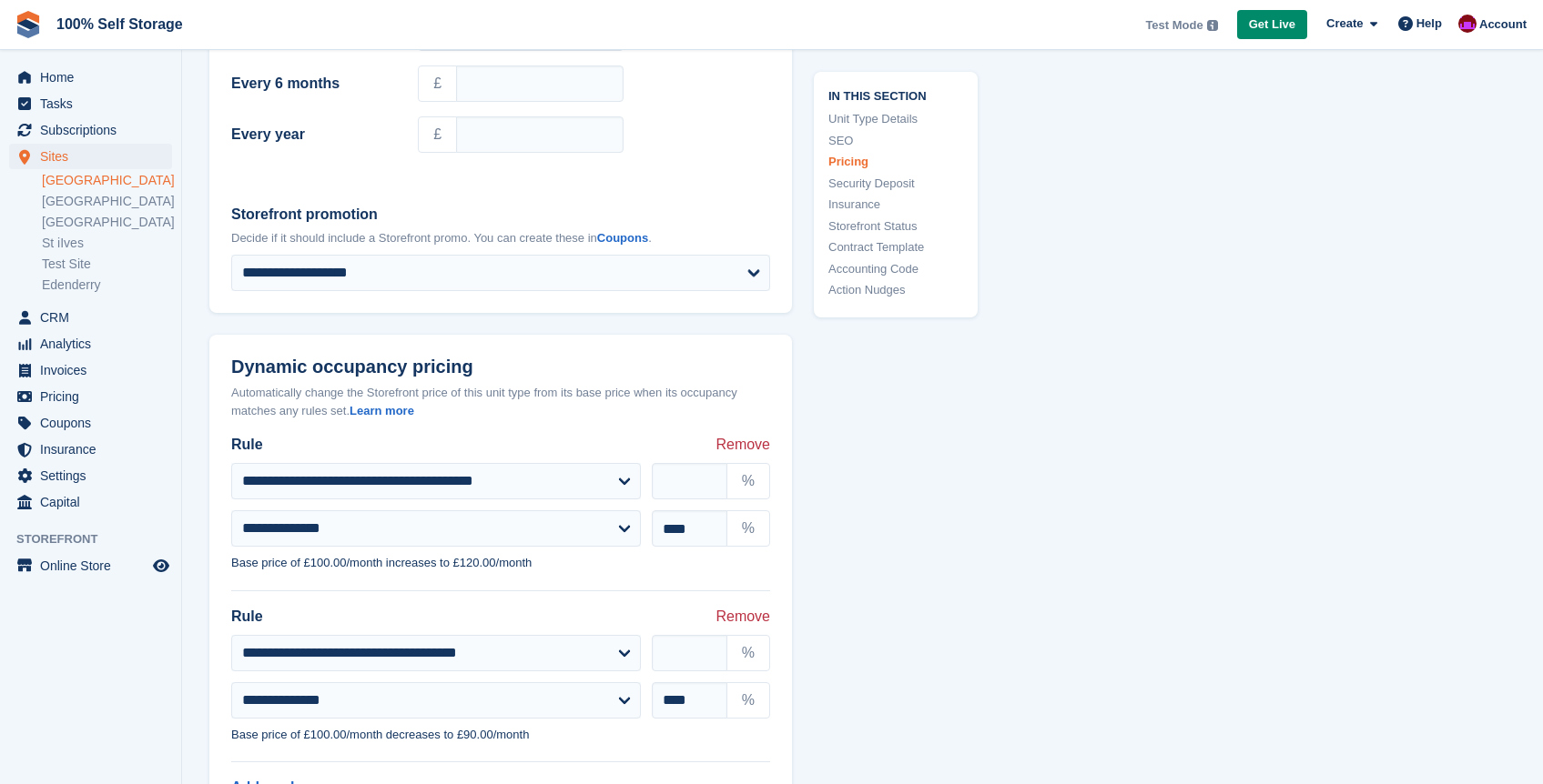
scroll to position [1693, 0]
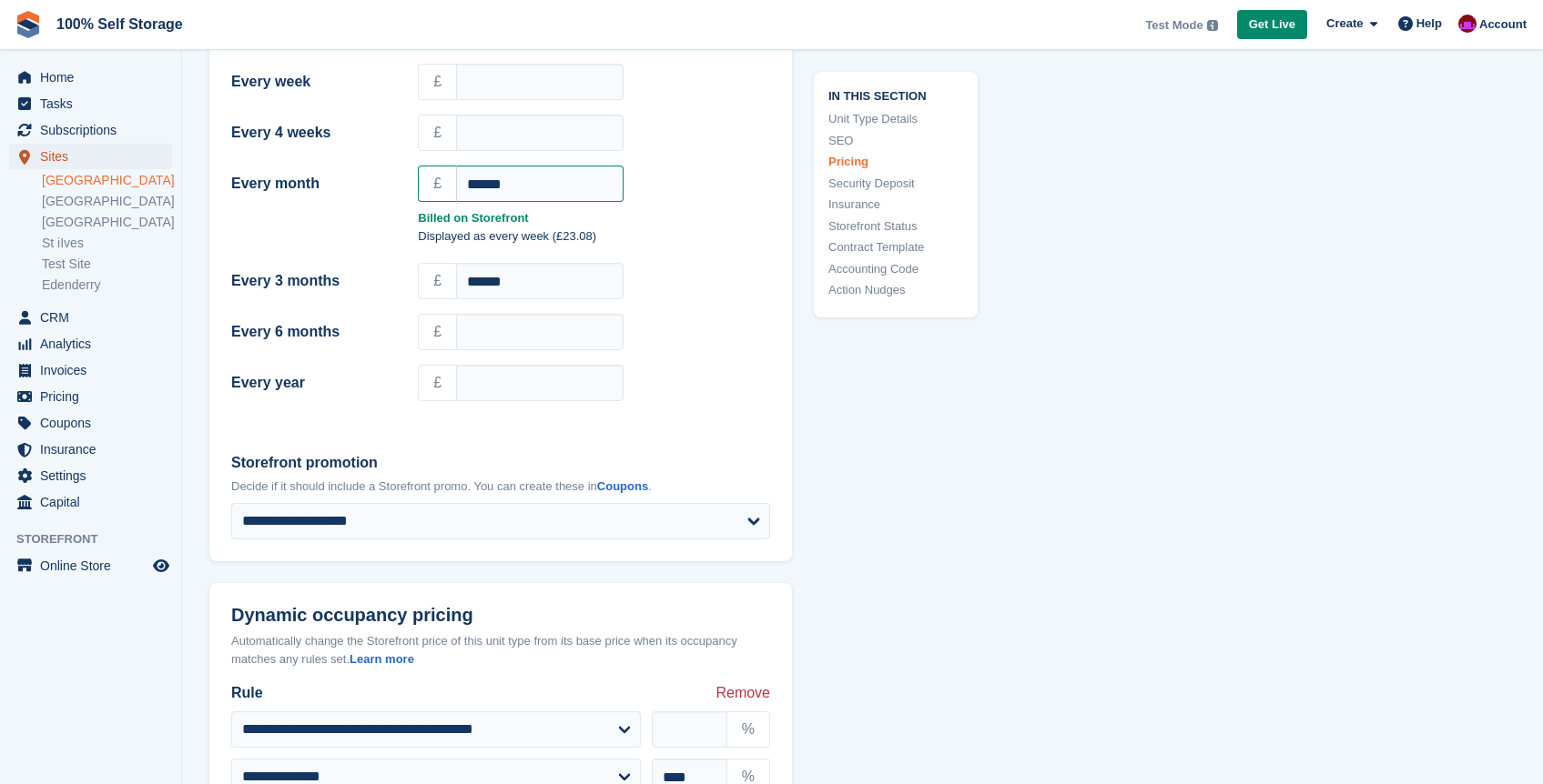
click at [78, 155] on span "Sites" at bounding box center [95, 157] width 110 height 26
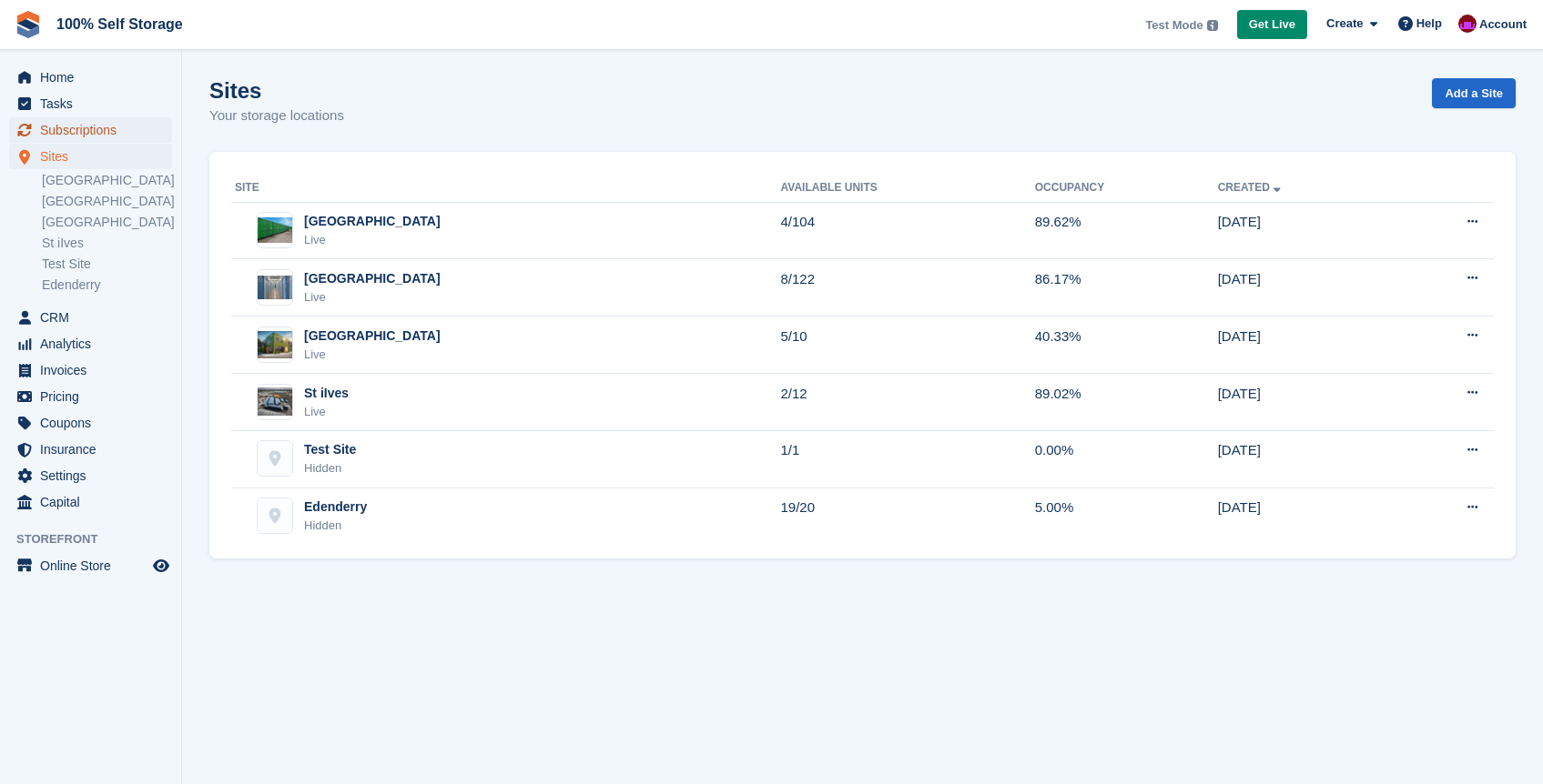
click at [61, 122] on span "Subscriptions" at bounding box center [95, 130] width 110 height 26
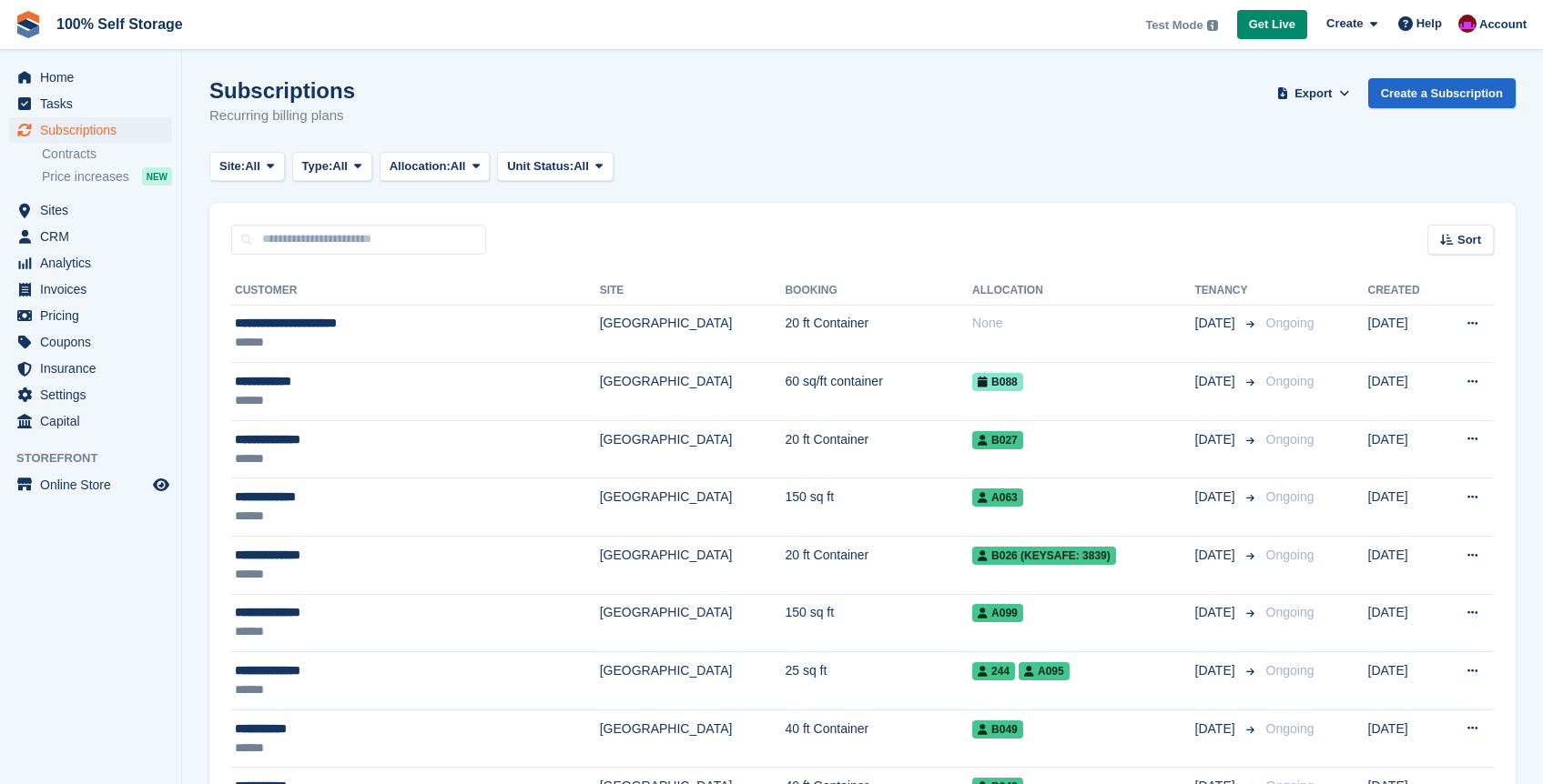
click at [262, 98] on h1 "Subscriptions" at bounding box center [283, 90] width 146 height 25
click at [83, 87] on span "Home" at bounding box center [95, 77] width 110 height 26
